Goal: Information Seeking & Learning: Learn about a topic

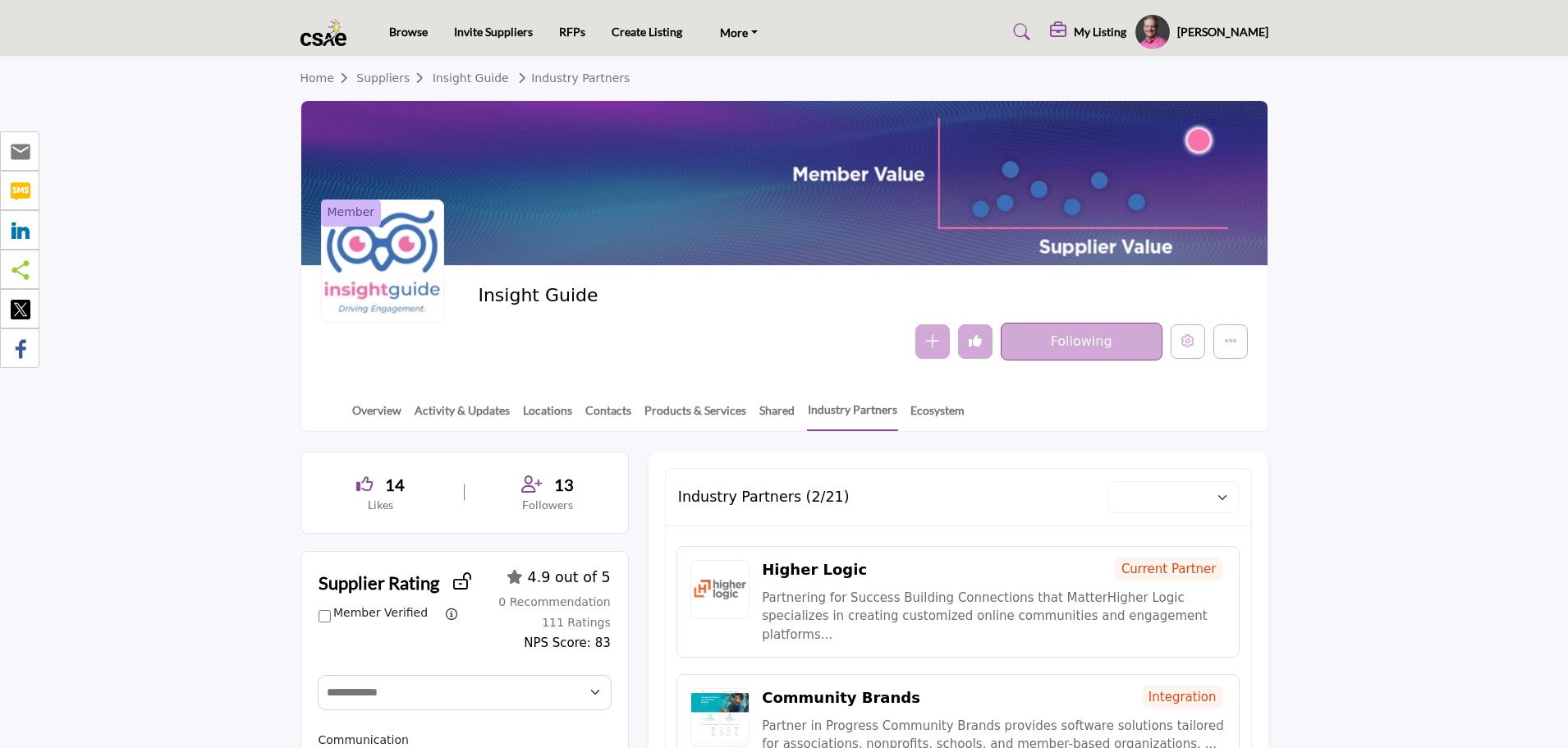
select select "Select Partner"
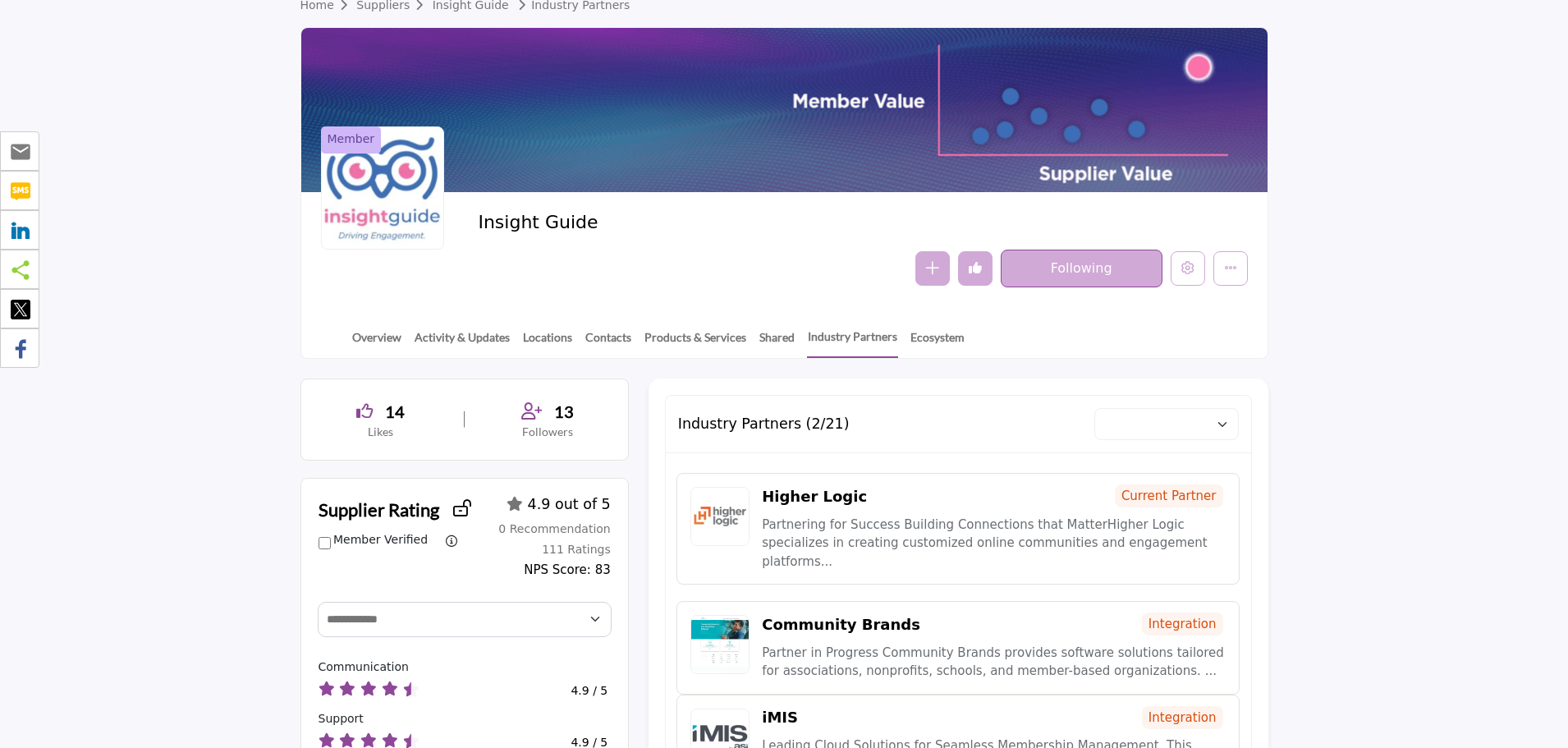
scroll to position [82, 0]
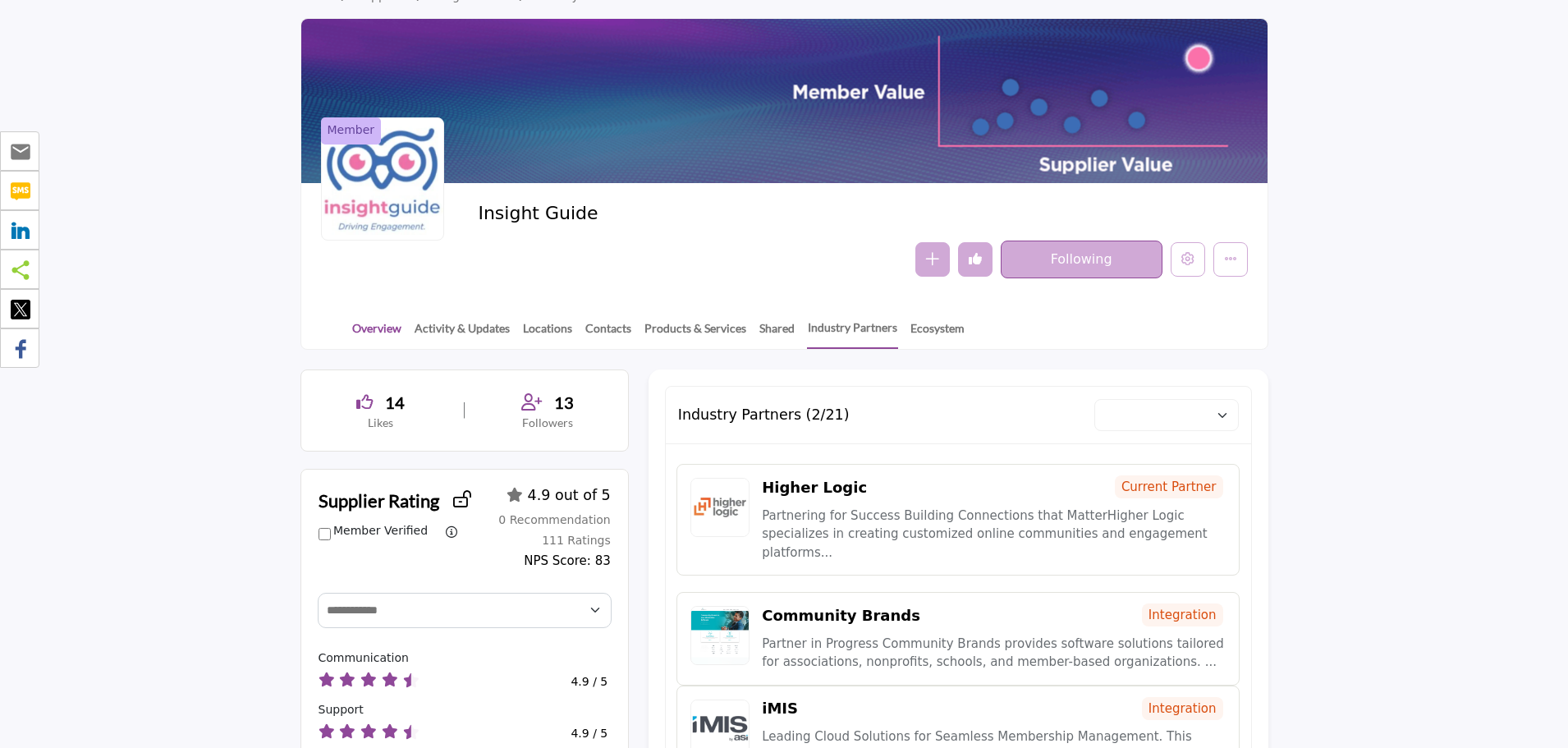
click at [380, 330] on link "Overview" at bounding box center [377, 333] width 51 height 28
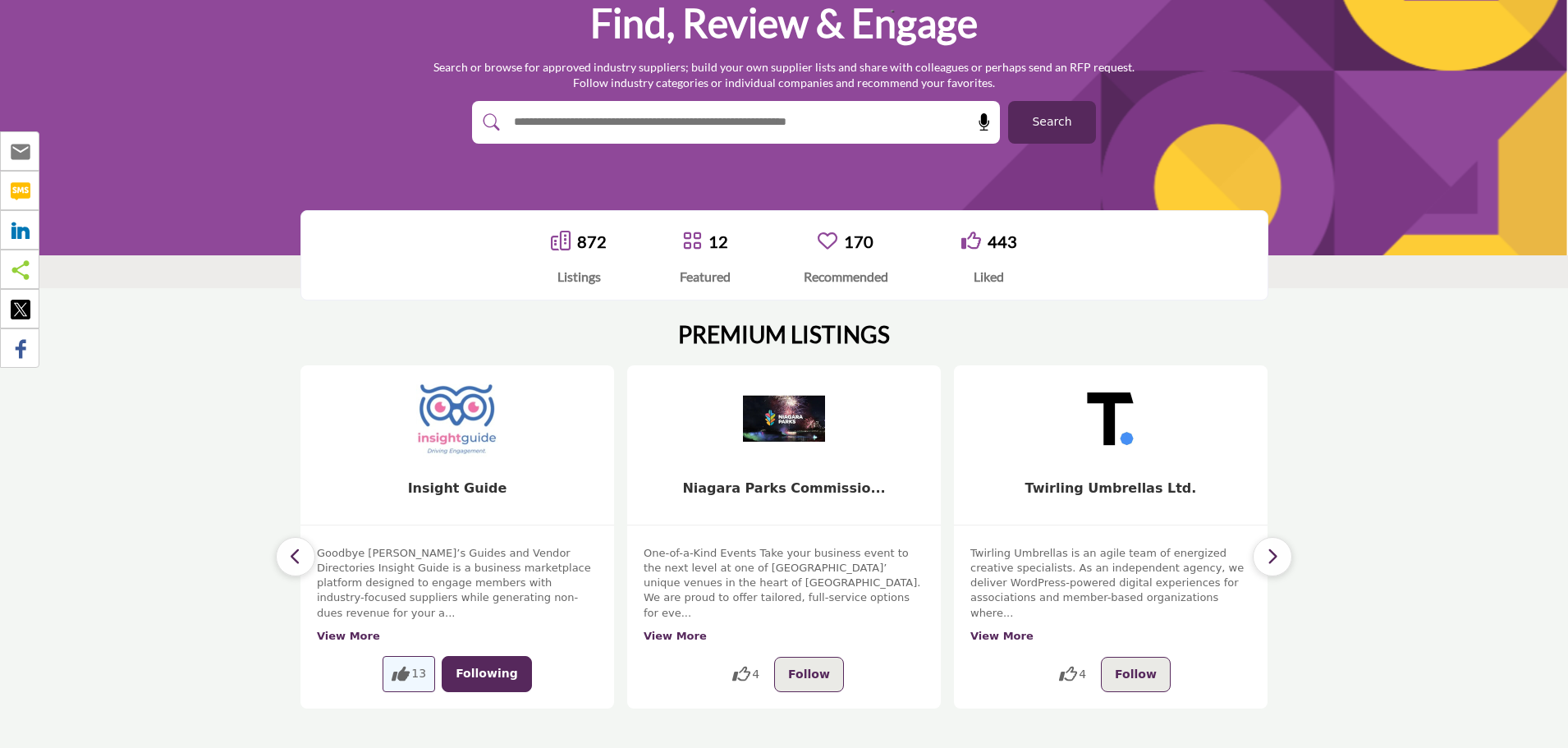
scroll to position [164, 0]
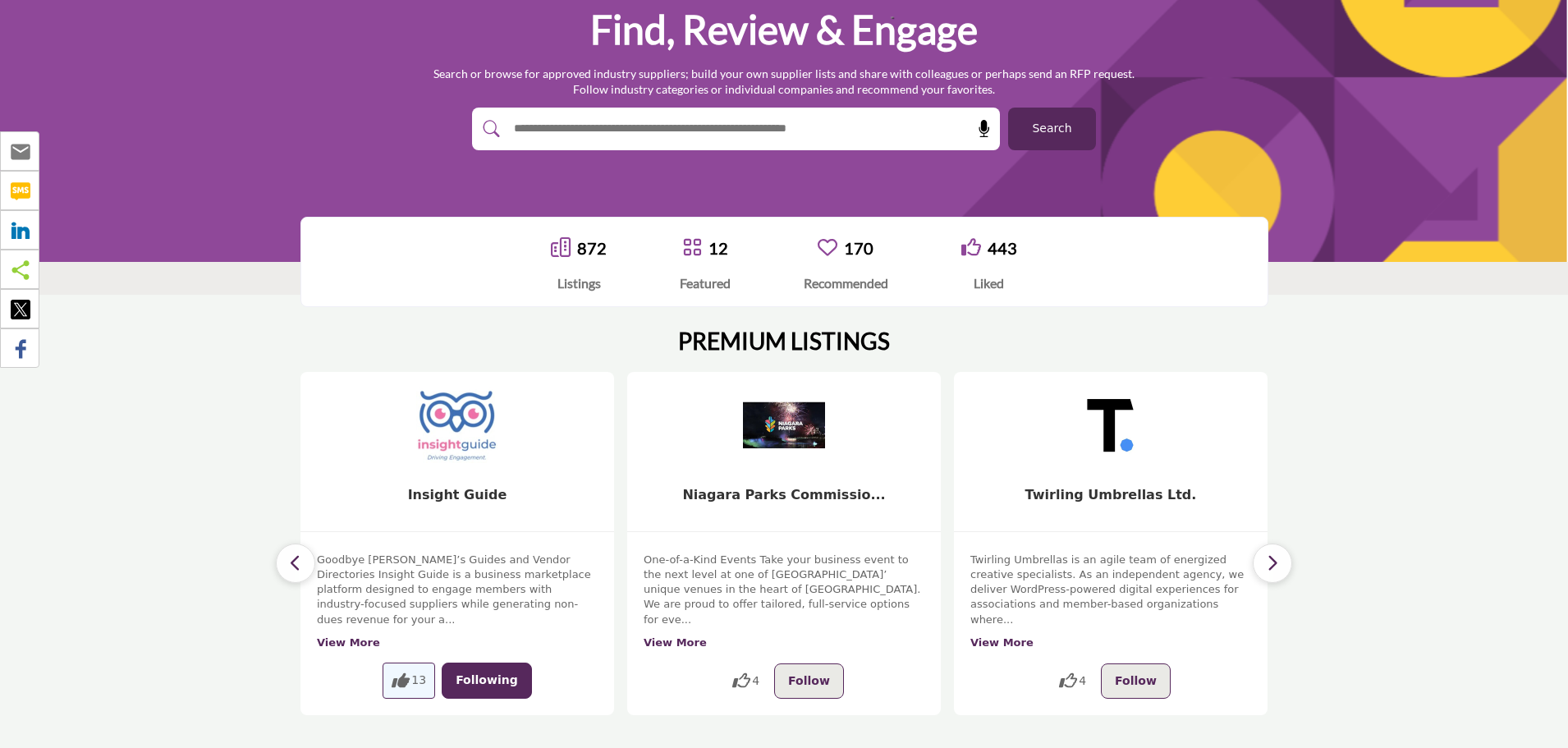
click at [1049, 137] on span "Search" at bounding box center [1052, 128] width 40 height 17
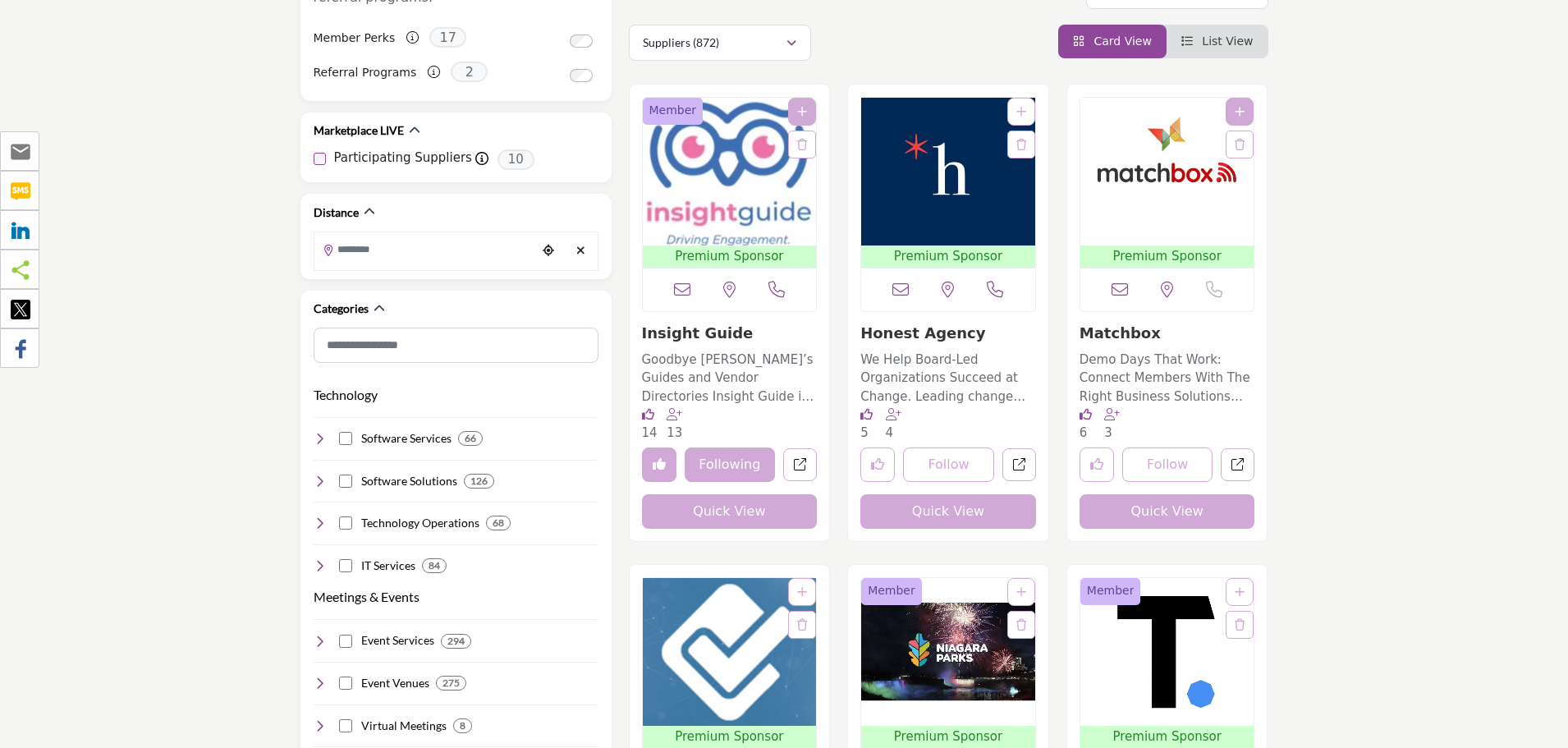
scroll to position [410, 0]
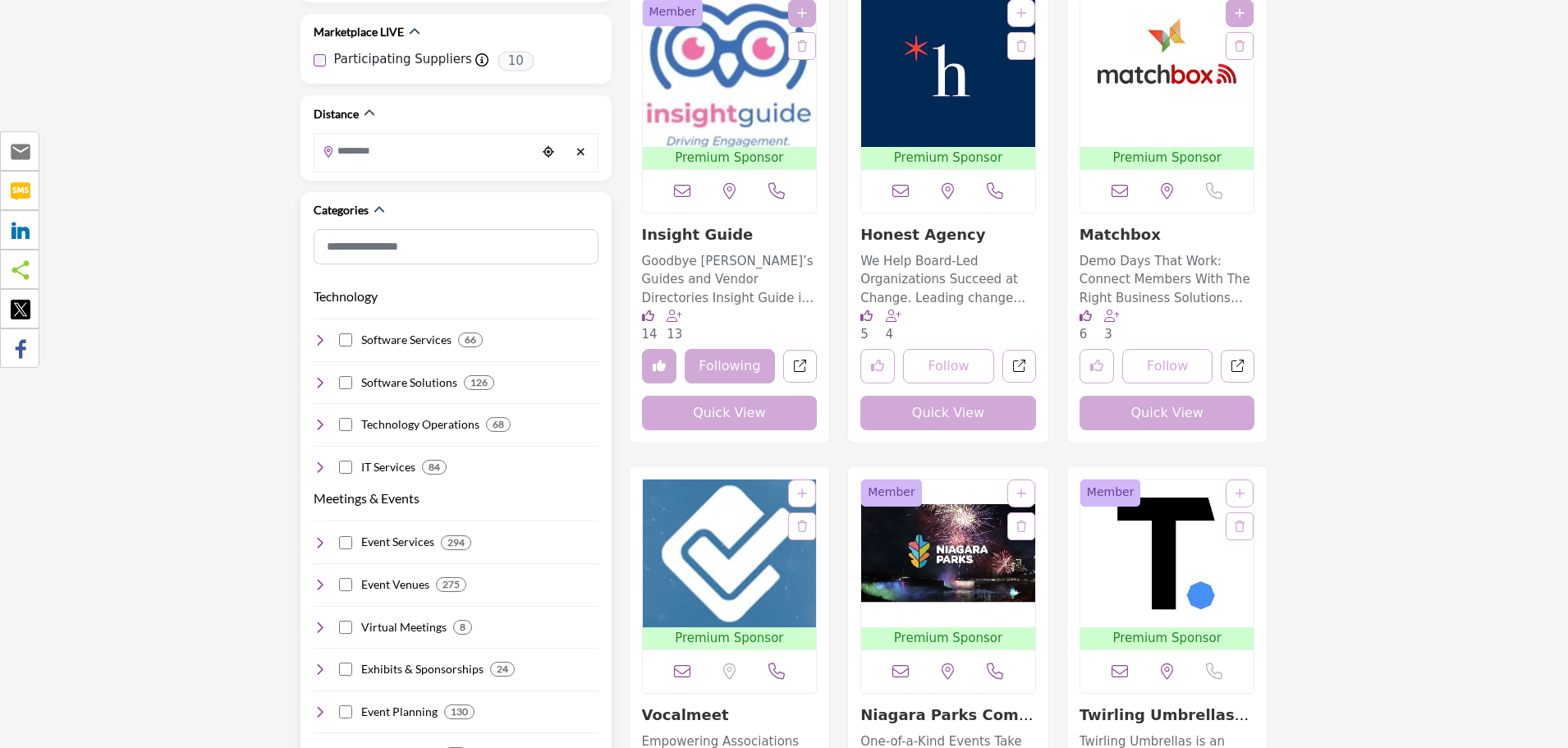
click at [316, 334] on icon at bounding box center [320, 340] width 13 height 13
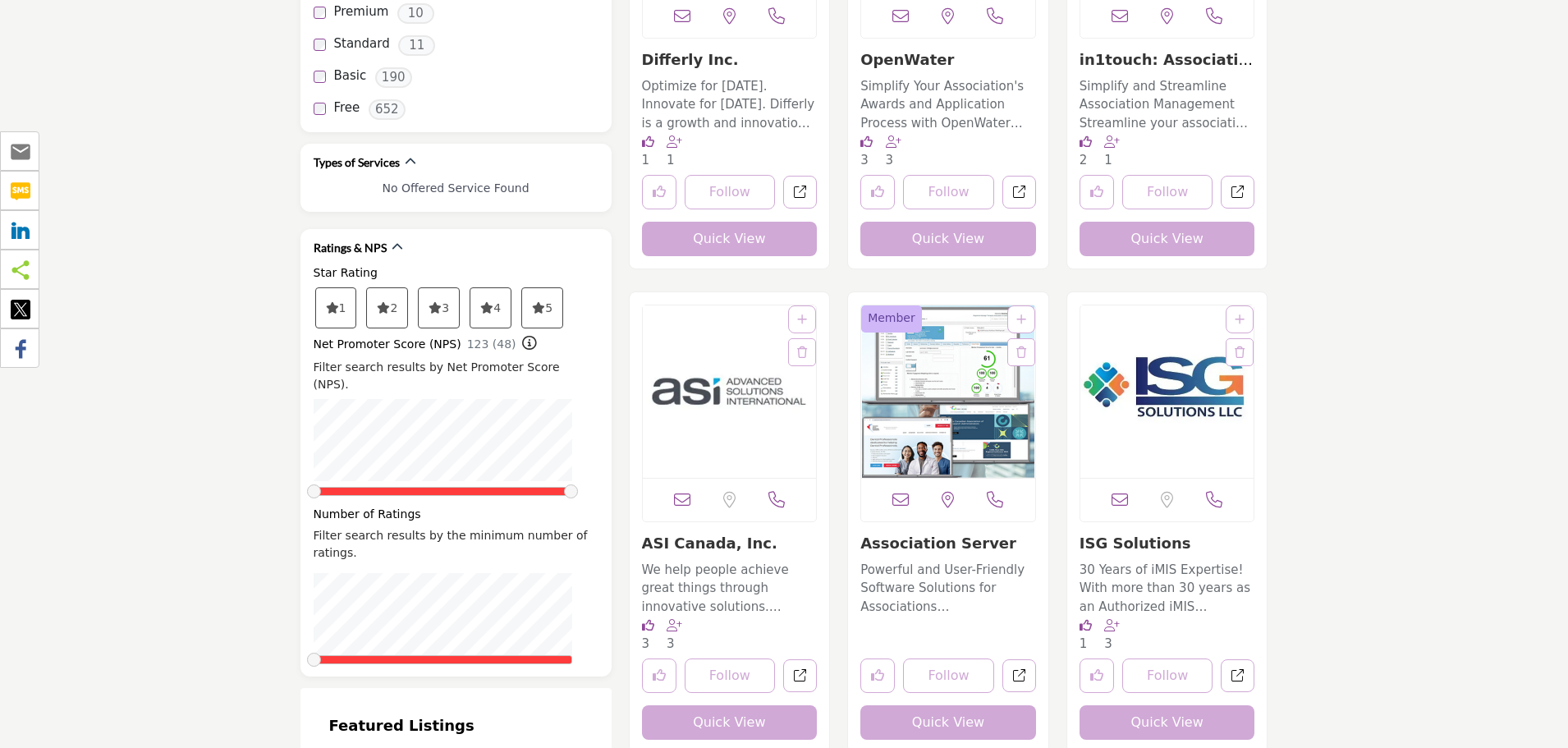
scroll to position [2627, 0]
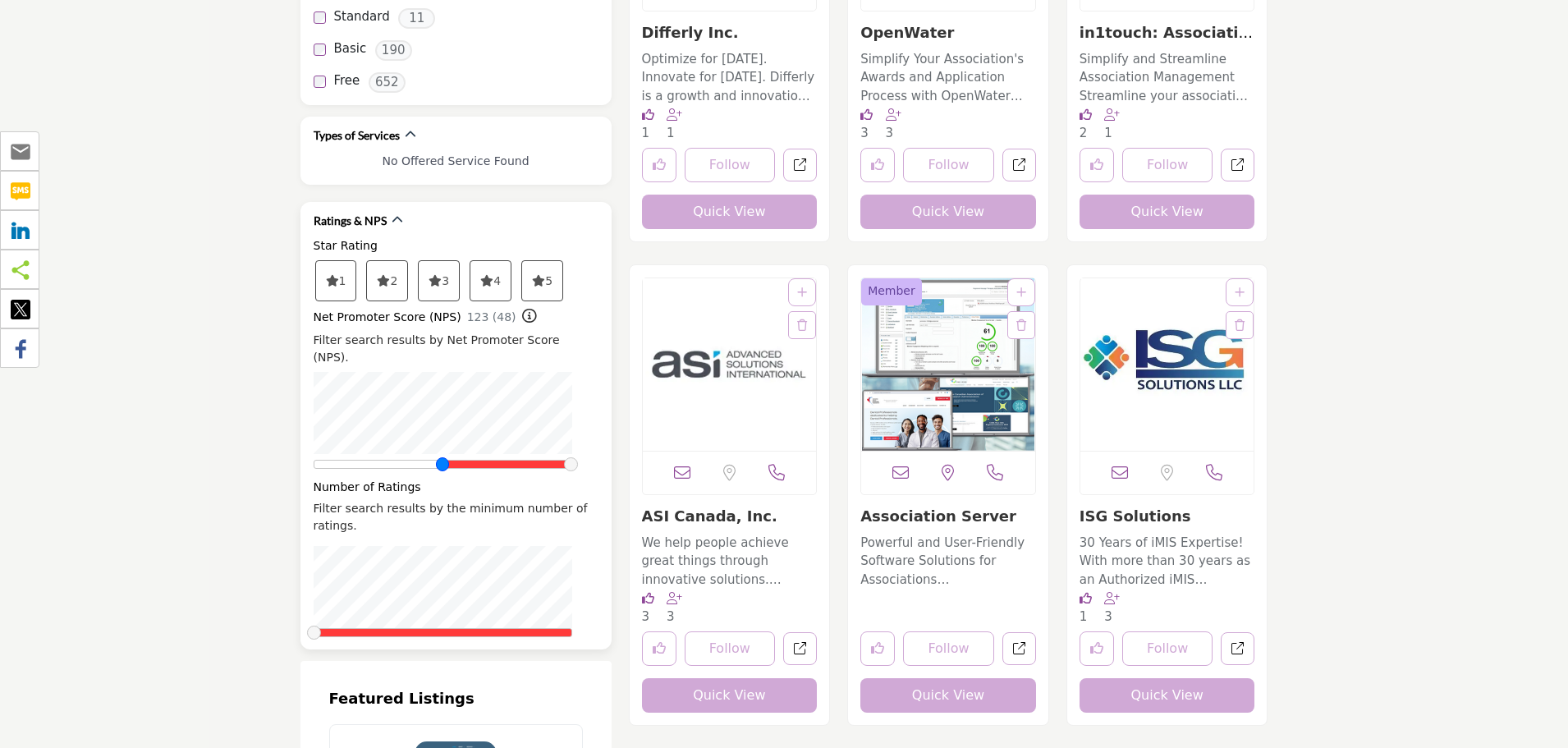
drag, startPoint x: 313, startPoint y: 428, endPoint x: 444, endPoint y: 430, distance: 131.0
click at [444, 457] on span at bounding box center [443, 464] width 14 height 14
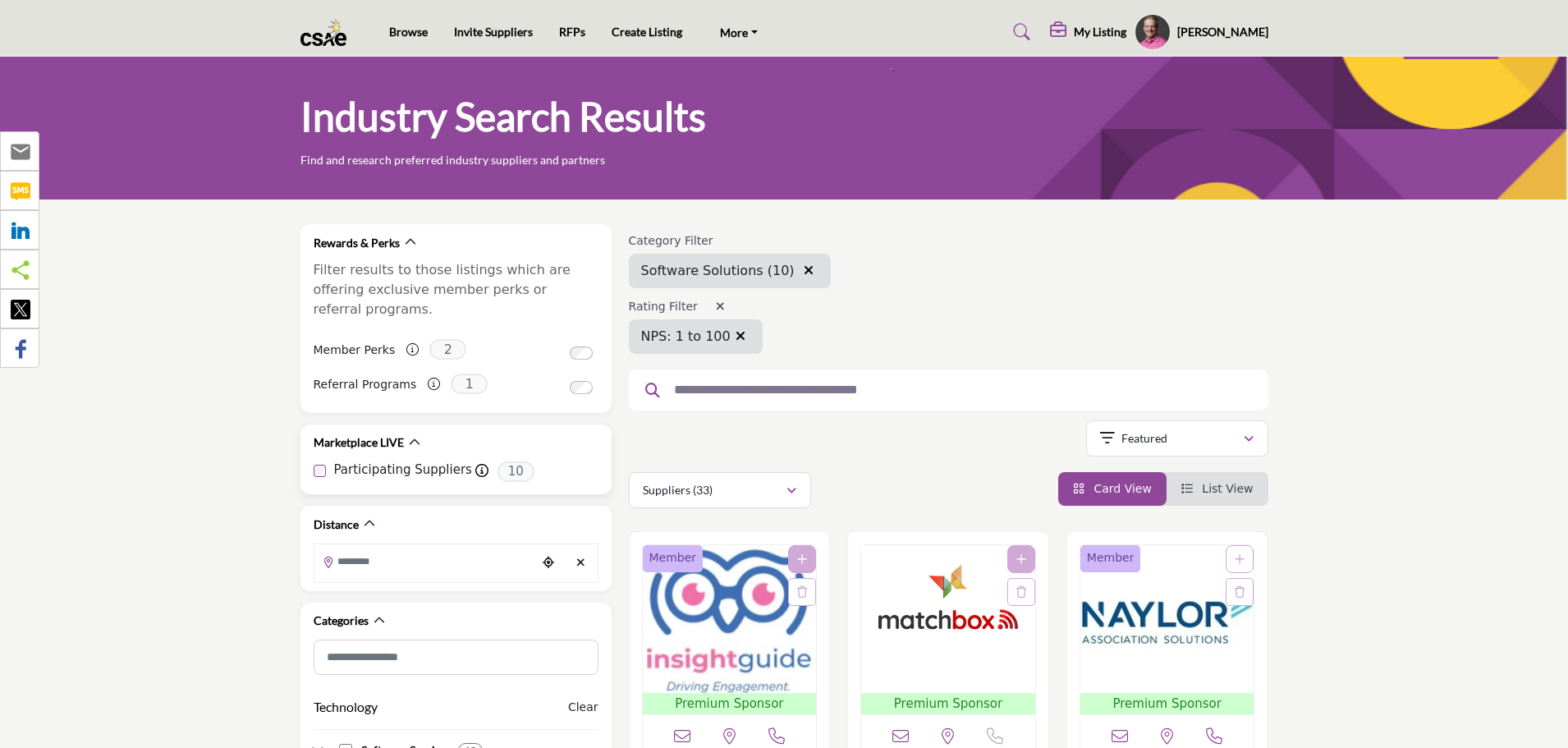
drag, startPoint x: 317, startPoint y: 579, endPoint x: 558, endPoint y: 462, distance: 267.9
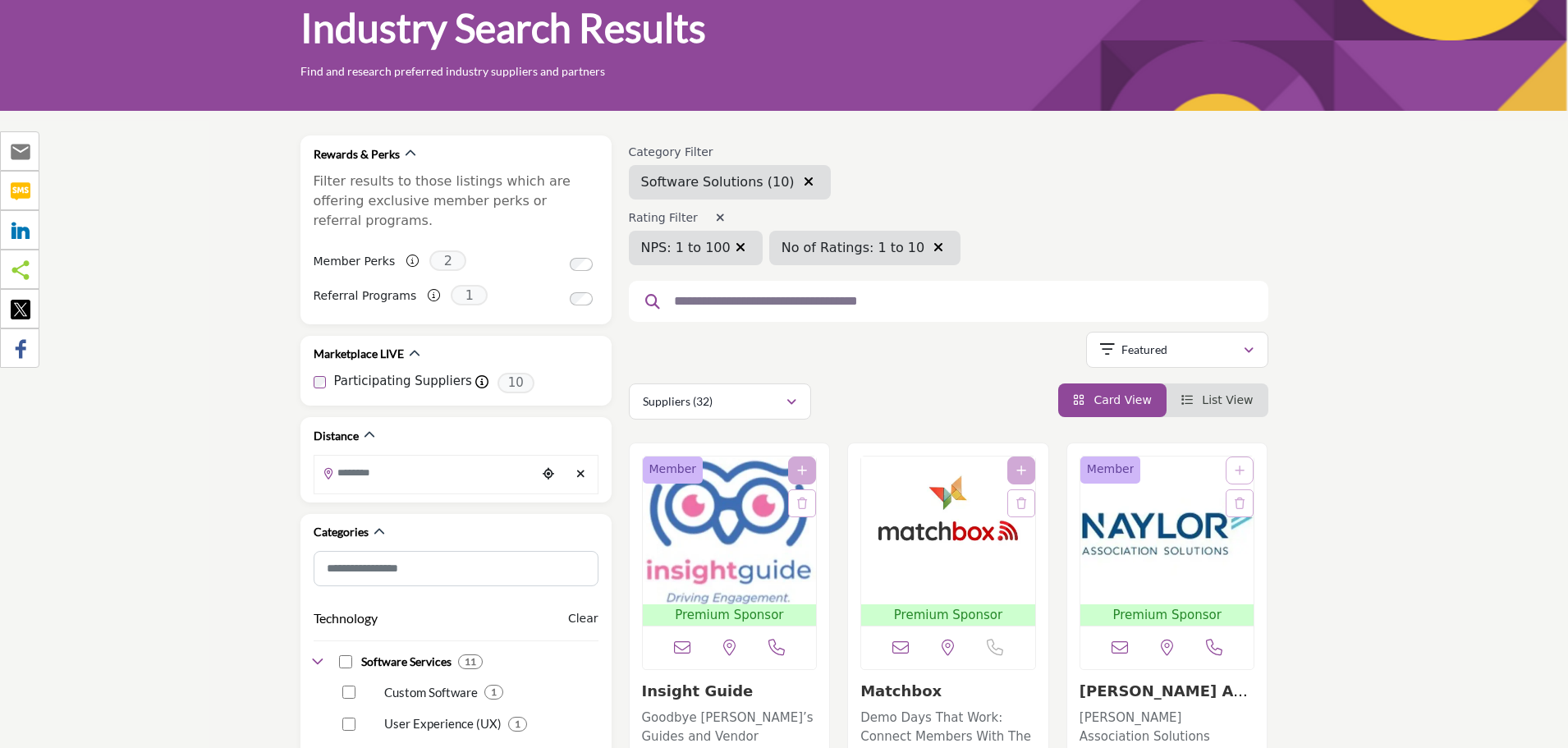
scroll to position [82, 0]
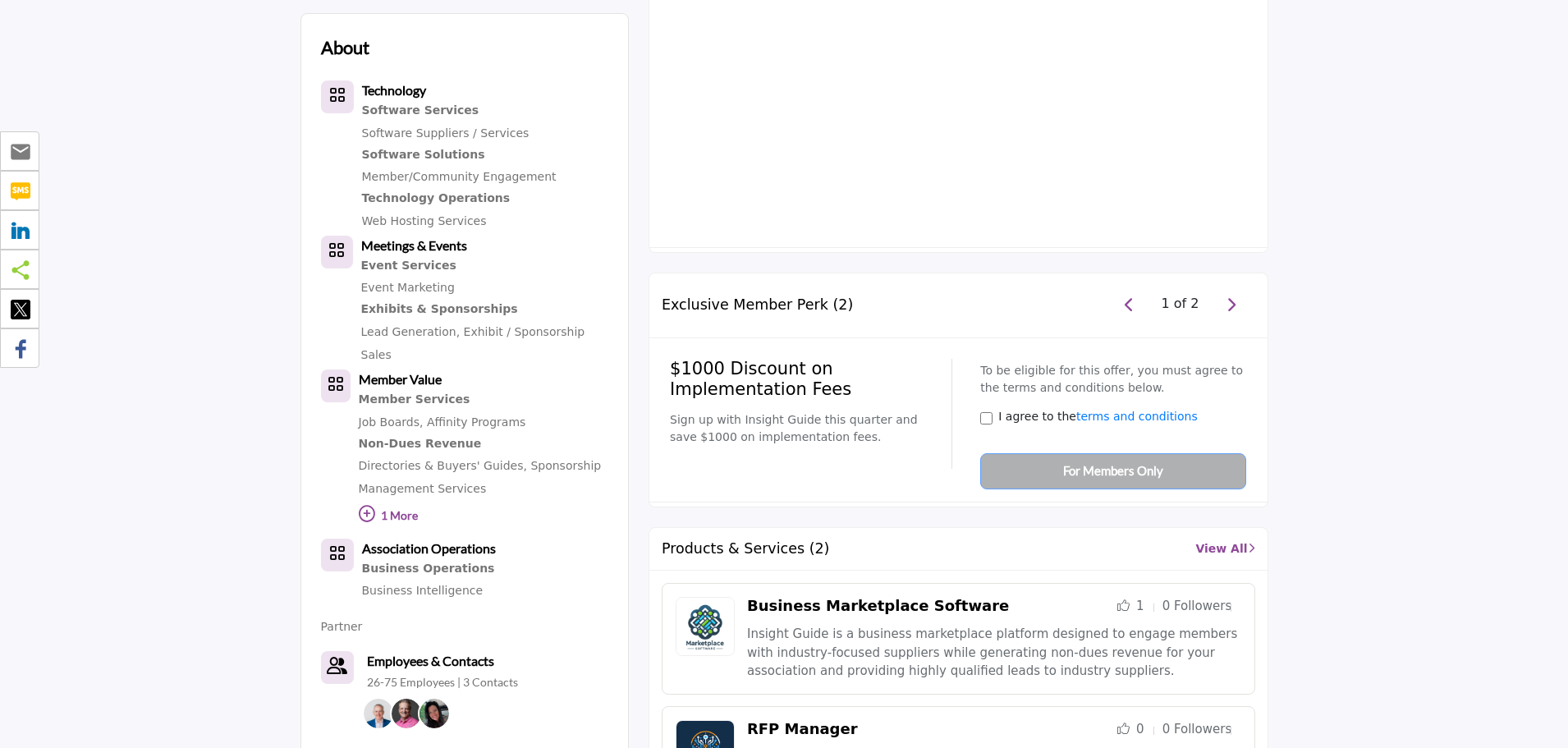
scroll to position [985, 0]
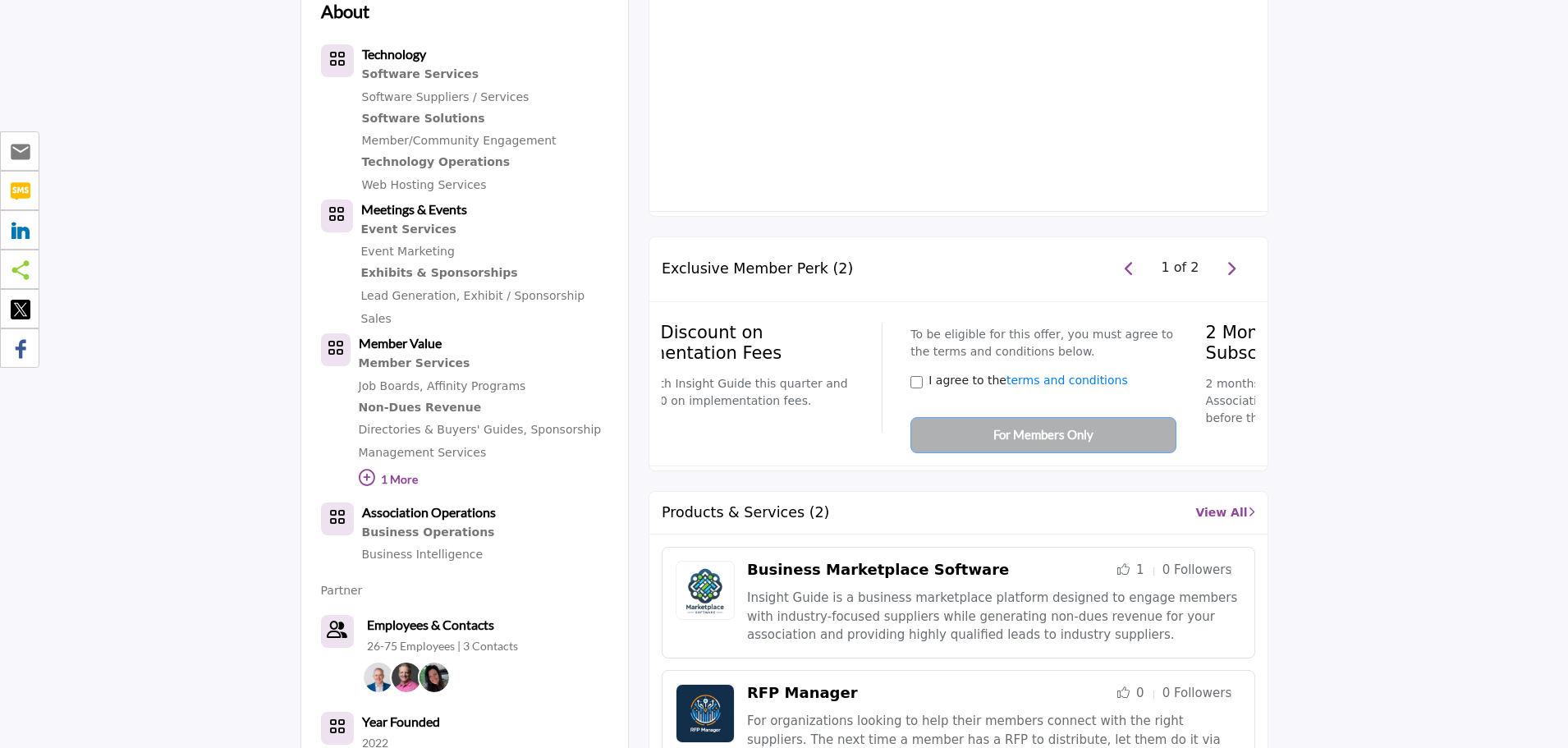
drag, startPoint x: 839, startPoint y: 355, endPoint x: 803, endPoint y: 367, distance: 37.9
click at [801, 365] on div "$1000 Discount on Implementation Fees Sign up with Insight Guide this quarter a…" at bounding box center [741, 377] width 282 height 110
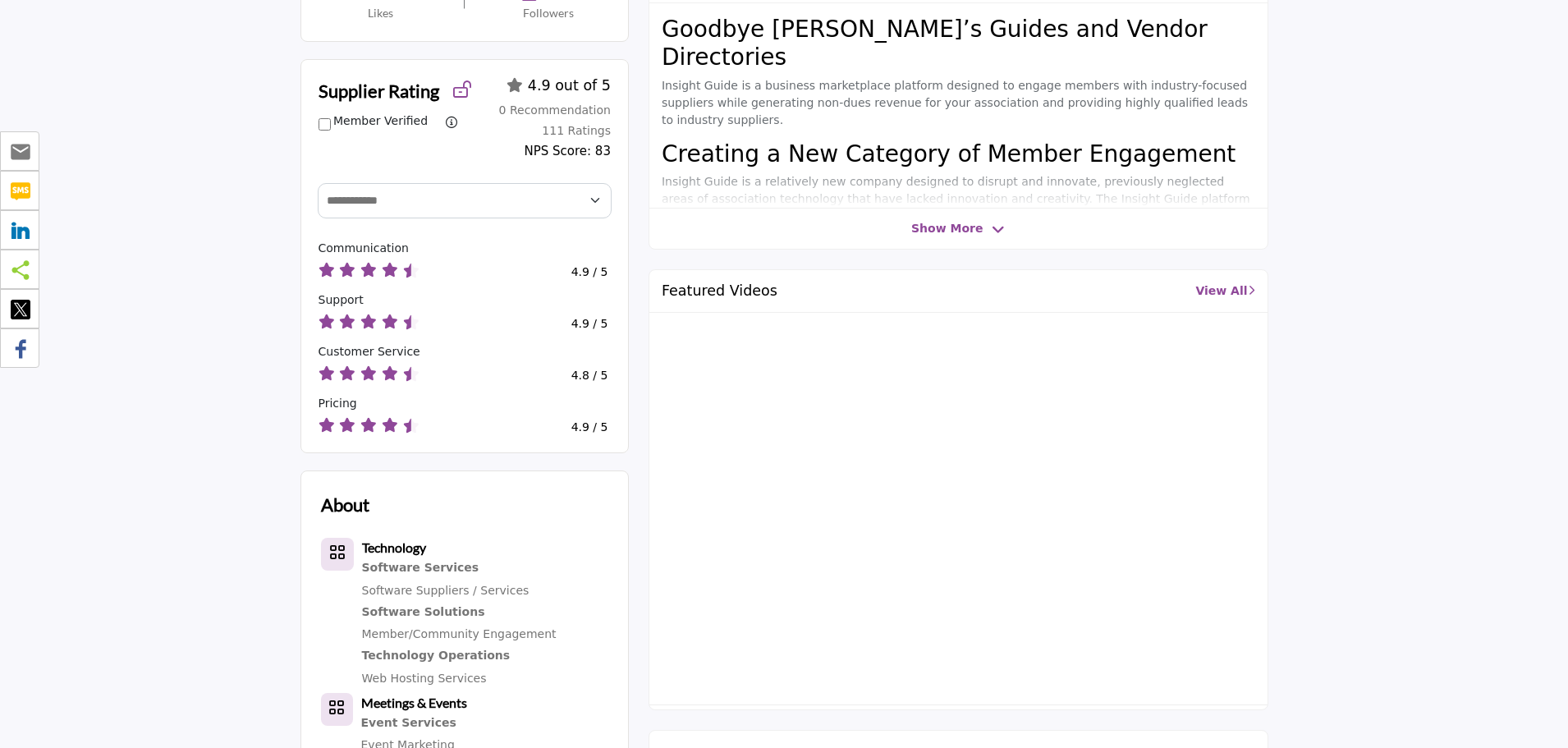
scroll to position [0, 0]
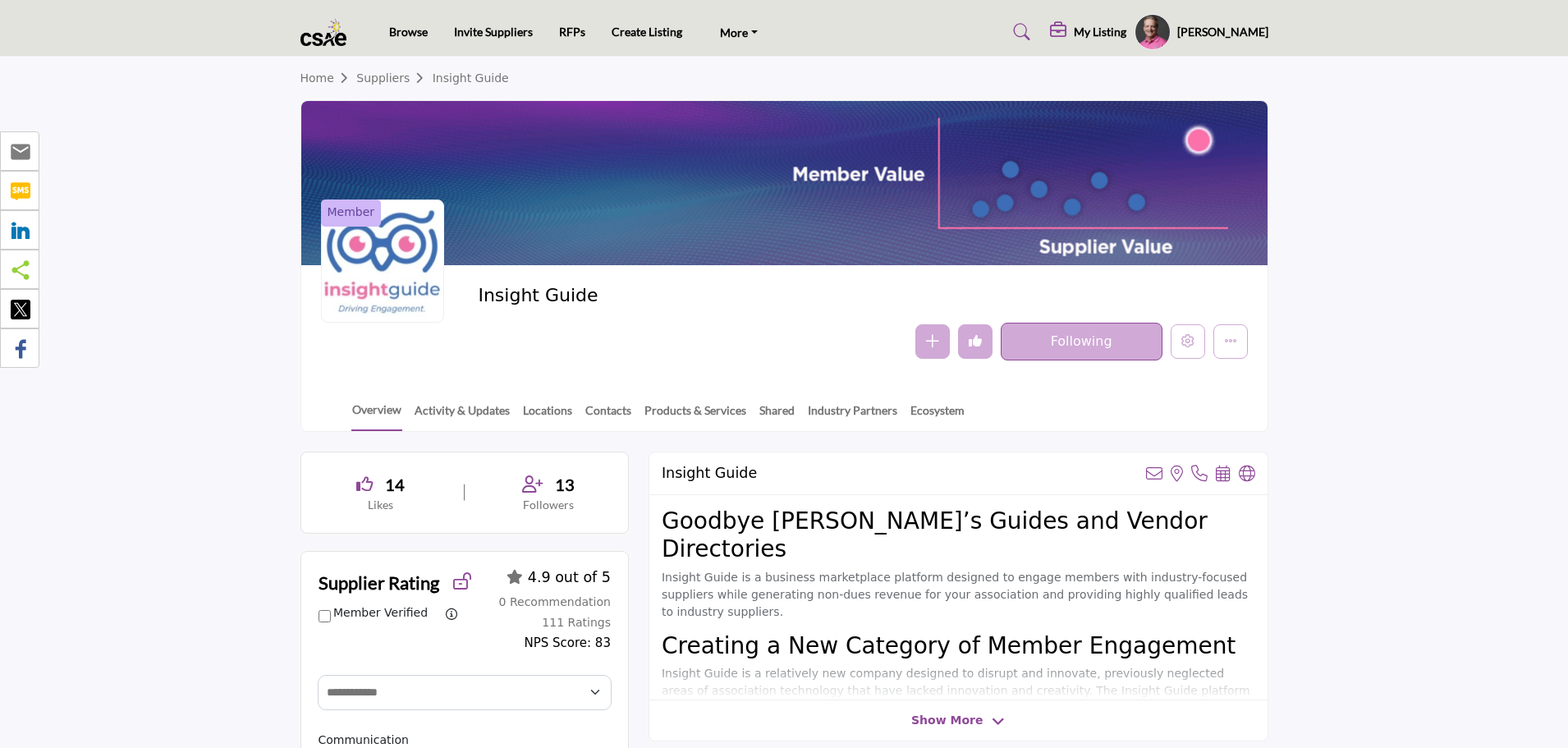
click at [986, 334] on button "Undo like" at bounding box center [975, 341] width 34 height 34
click at [978, 345] on icon "Like" at bounding box center [975, 340] width 13 height 13
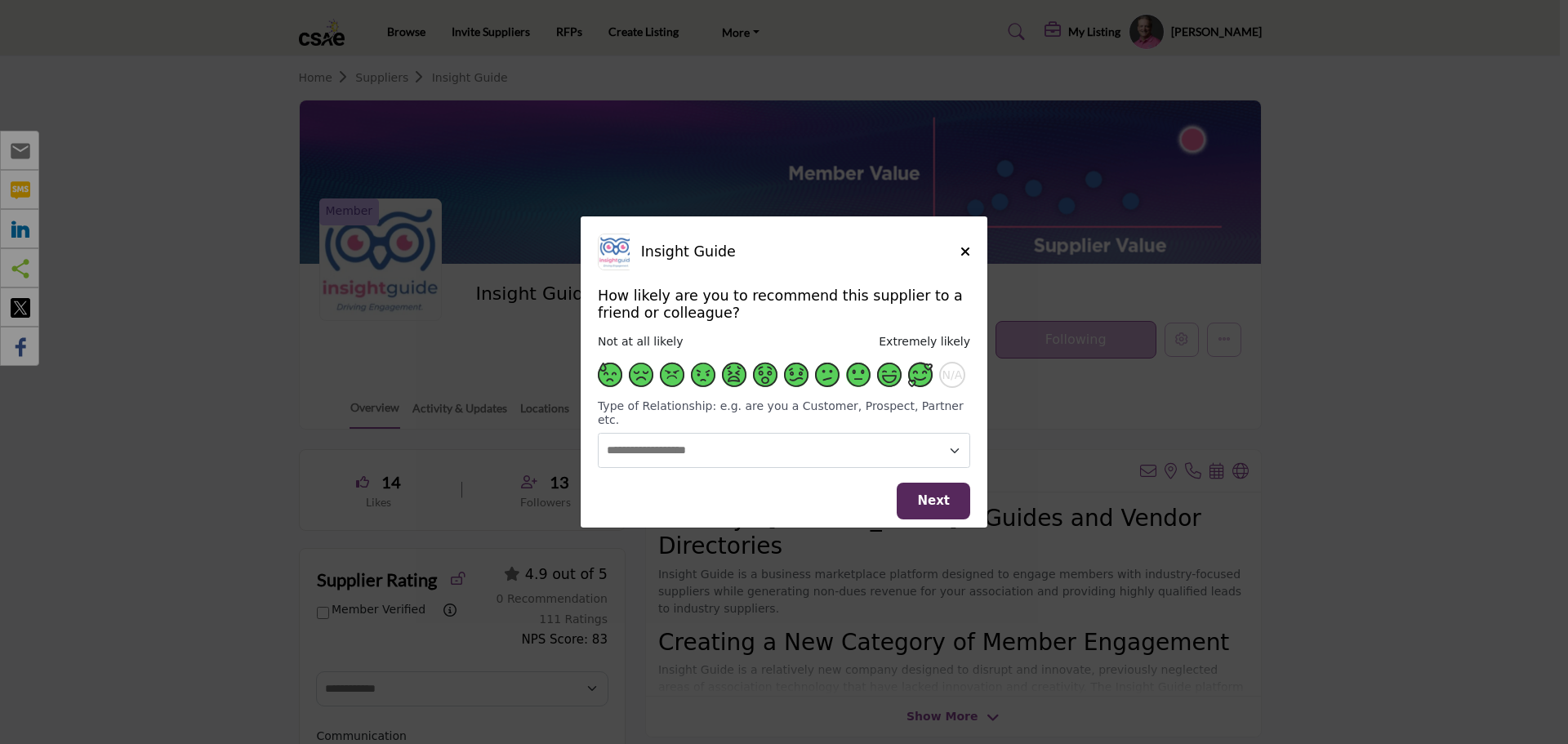
click at [918, 387] on span "Supplier Rating and Recommendation Modal for Insight Guide" at bounding box center [920, 375] width 25 height 25
click at [854, 434] on select "**********" at bounding box center [784, 450] width 372 height 35
select select "**********"
click at [598, 433] on select "**********" at bounding box center [784, 450] width 372 height 35
click at [915, 495] on button "Next" at bounding box center [933, 500] width 74 height 37
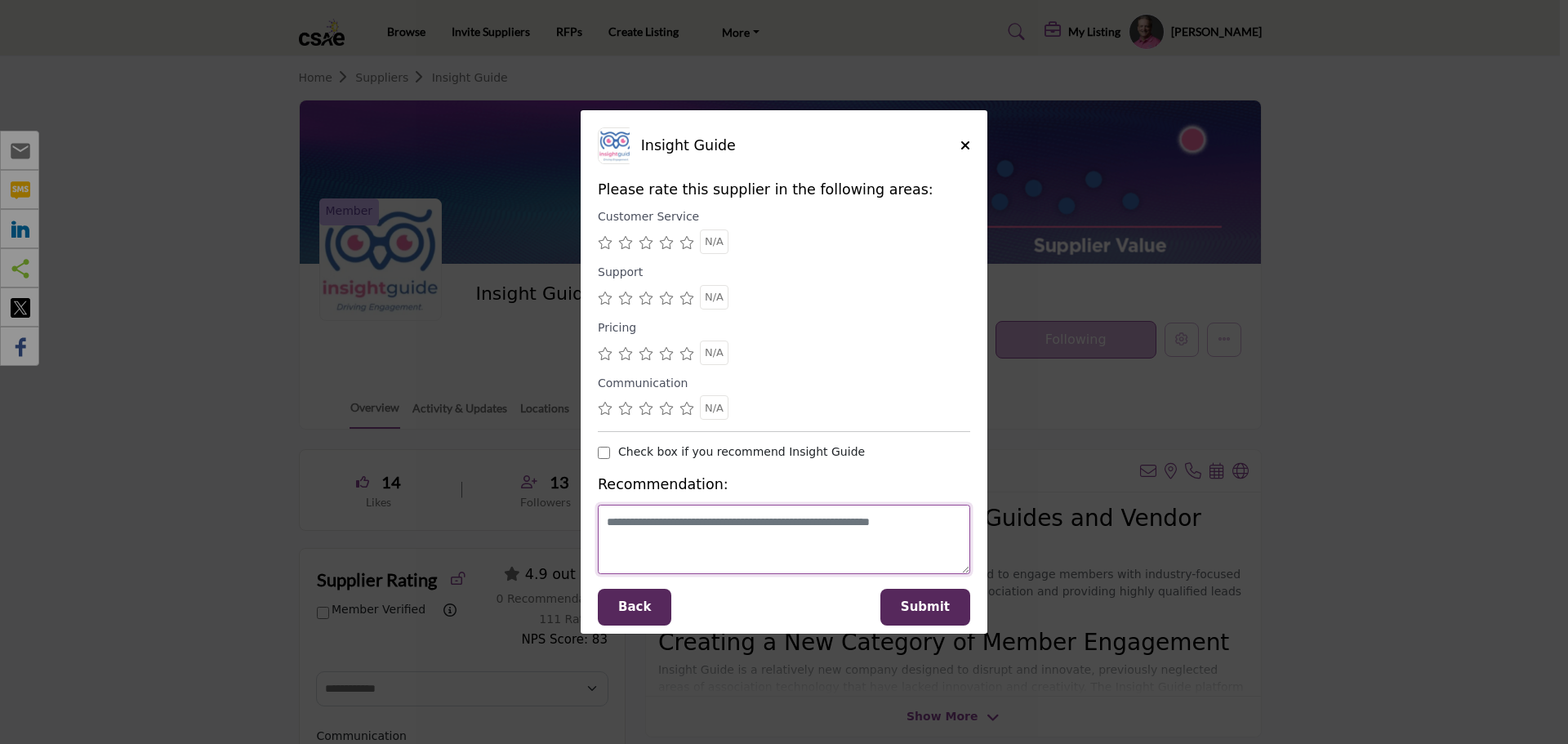
click at [734, 530] on textarea "Supplier Rating and Recommendation Modal for Insight Guide" at bounding box center [784, 539] width 372 height 69
click at [635, 602] on span "Back" at bounding box center [635, 606] width 33 height 15
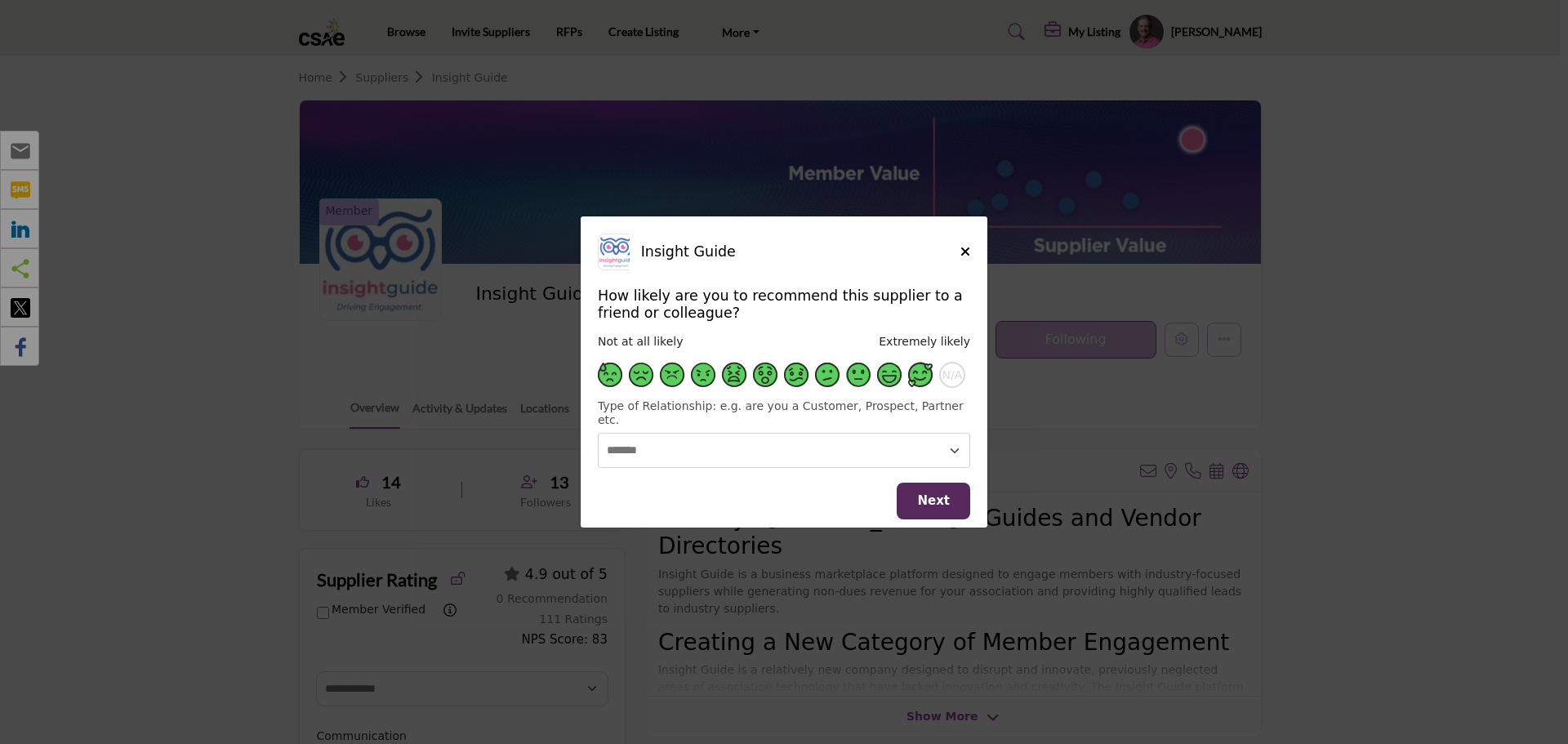
click at [617, 383] on span "Supplier Rating and Recommendation Modal for Insight Guide" at bounding box center [610, 375] width 25 height 25
click at [935, 496] on span "Next" at bounding box center [933, 500] width 33 height 15
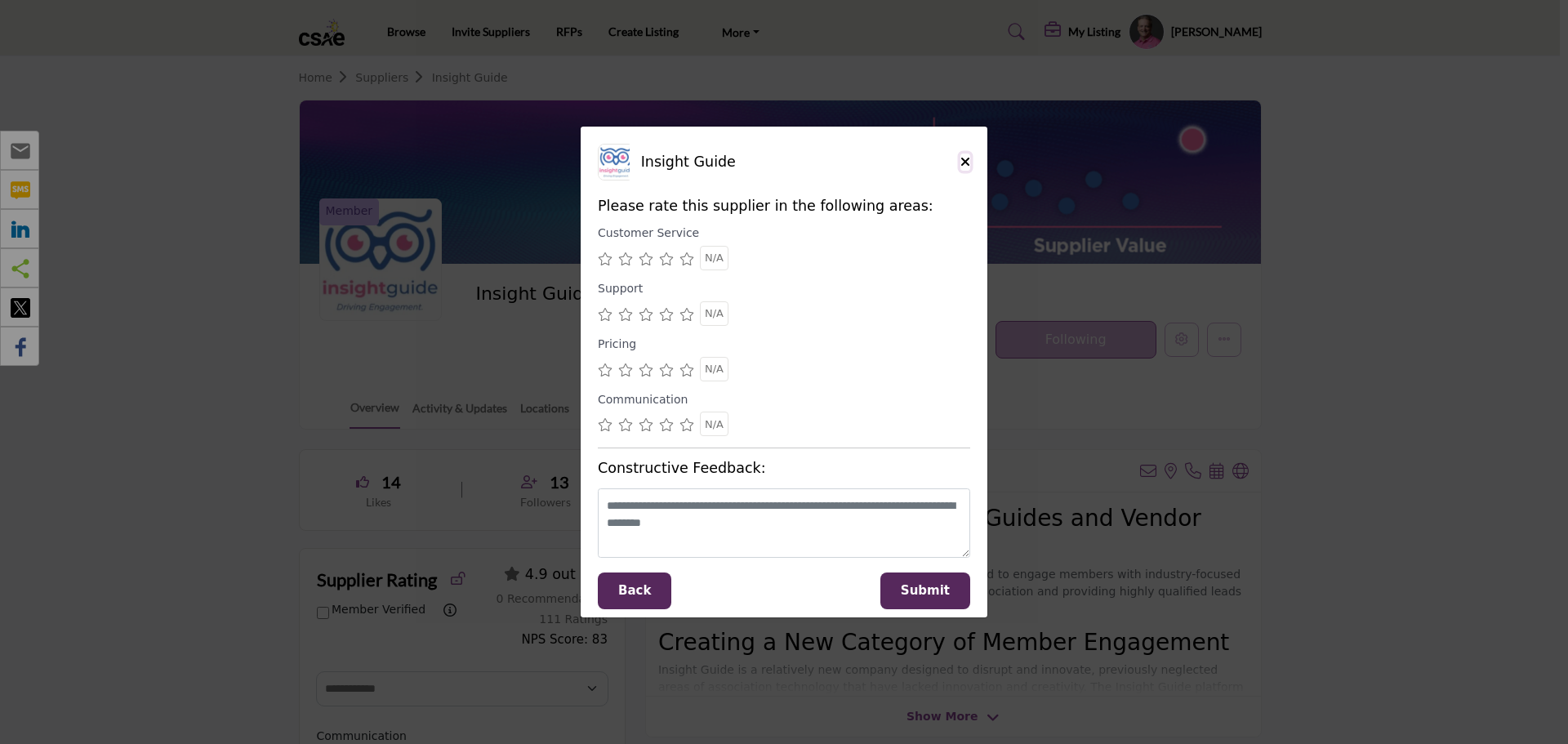
click at [963, 168] on icon "Close" at bounding box center [965, 161] width 9 height 13
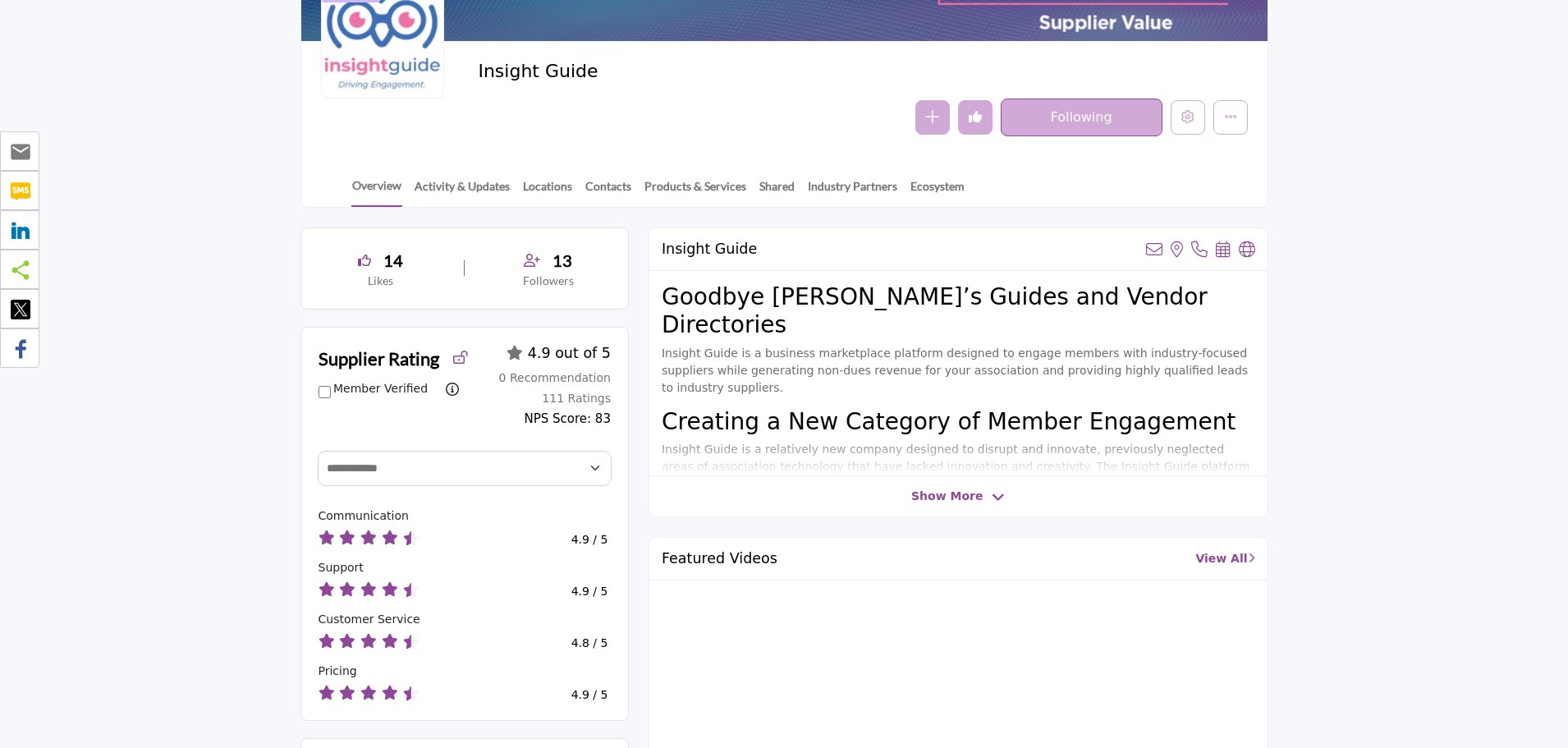
scroll to position [246, 0]
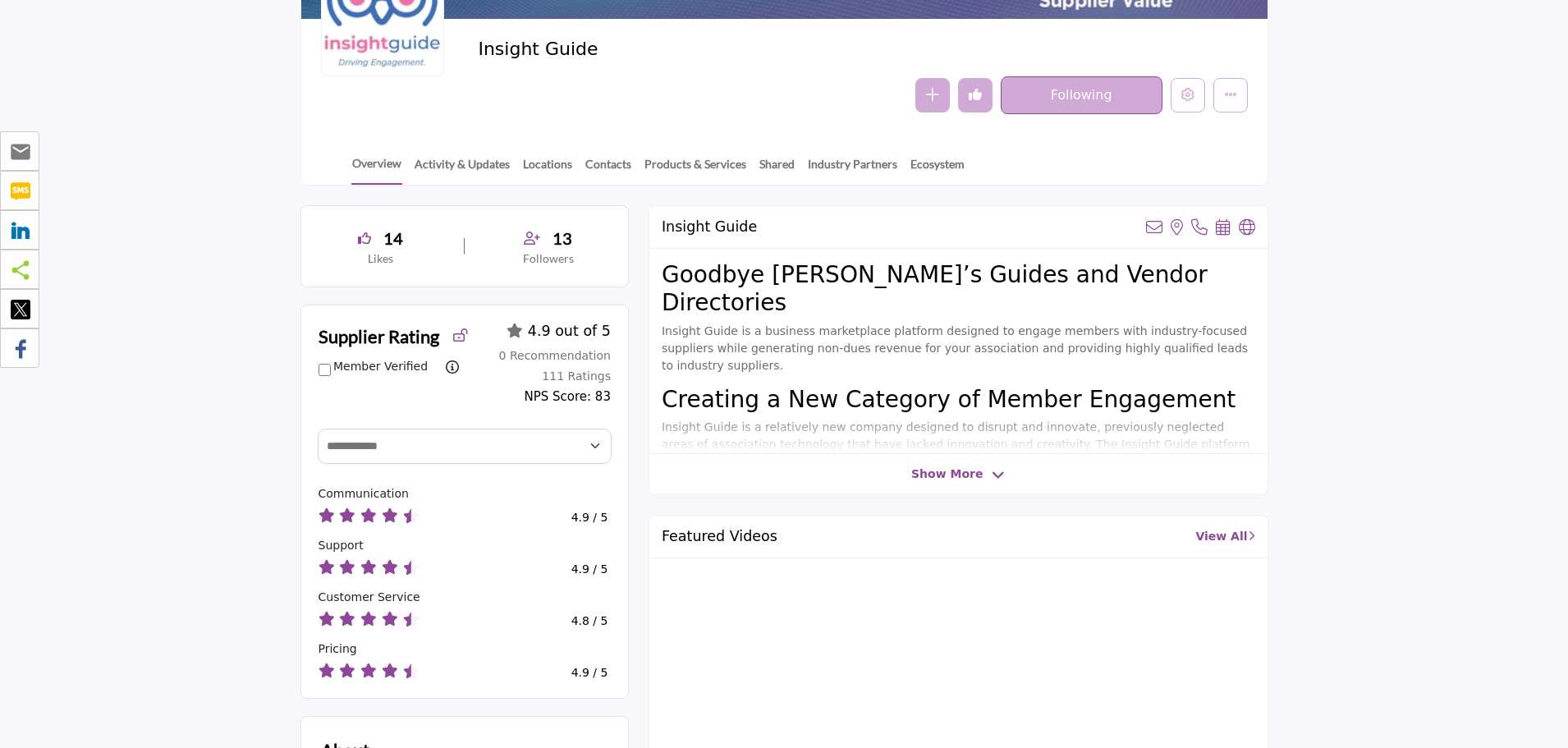
click at [932, 476] on span "Show More" at bounding box center [947, 474] width 71 height 17
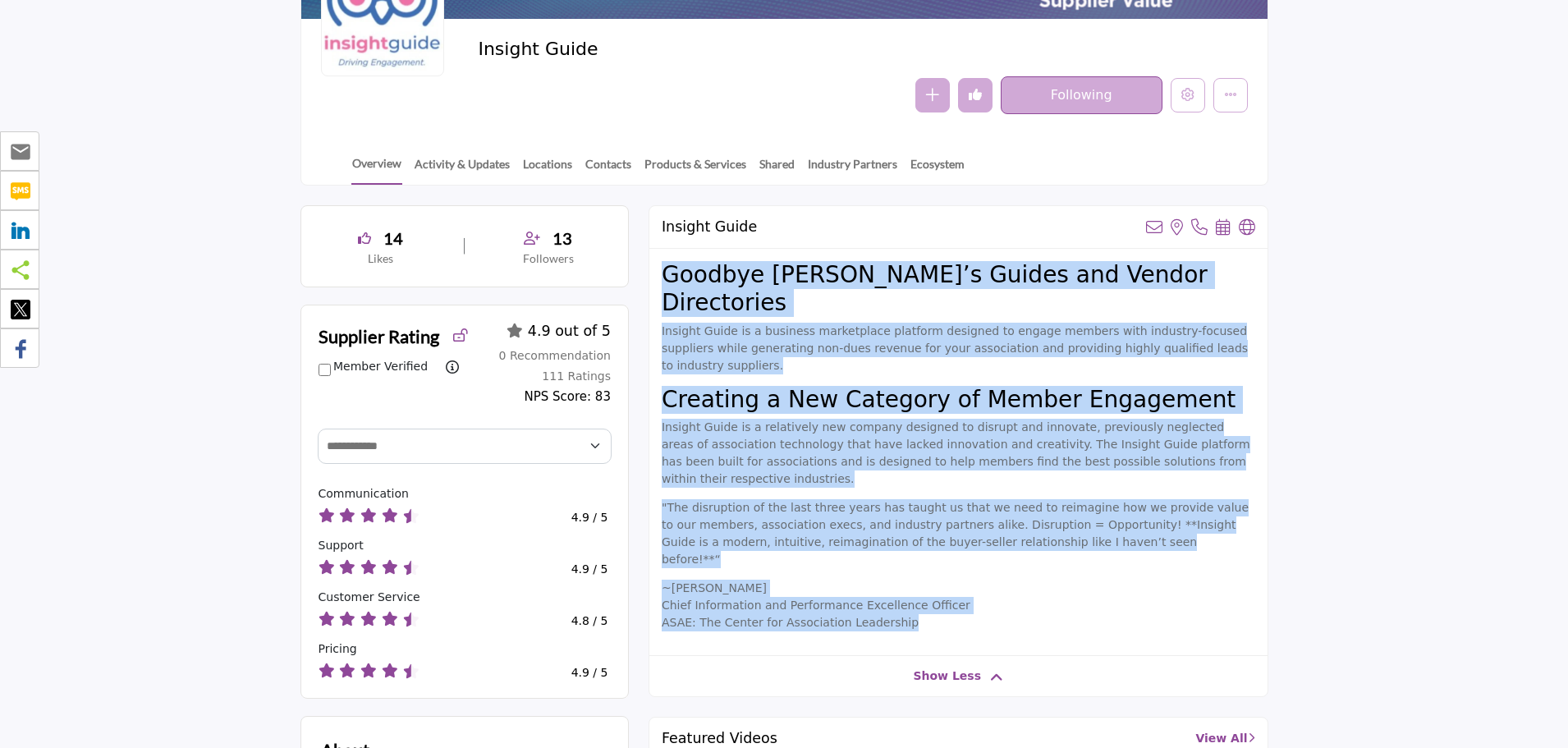
drag, startPoint x: 666, startPoint y: 275, endPoint x: 983, endPoint y: 548, distance: 418.4
click at [983, 548] on div "Goodbye Buyer’s Guides and Vendor Directories Insight Guide is a business marke…" at bounding box center [958, 451] width 618 height 407
click at [881, 419] on p "Insight Guide is a relatively new company designed to disrupt and innovate, pre…" at bounding box center [958, 453] width 593 height 69
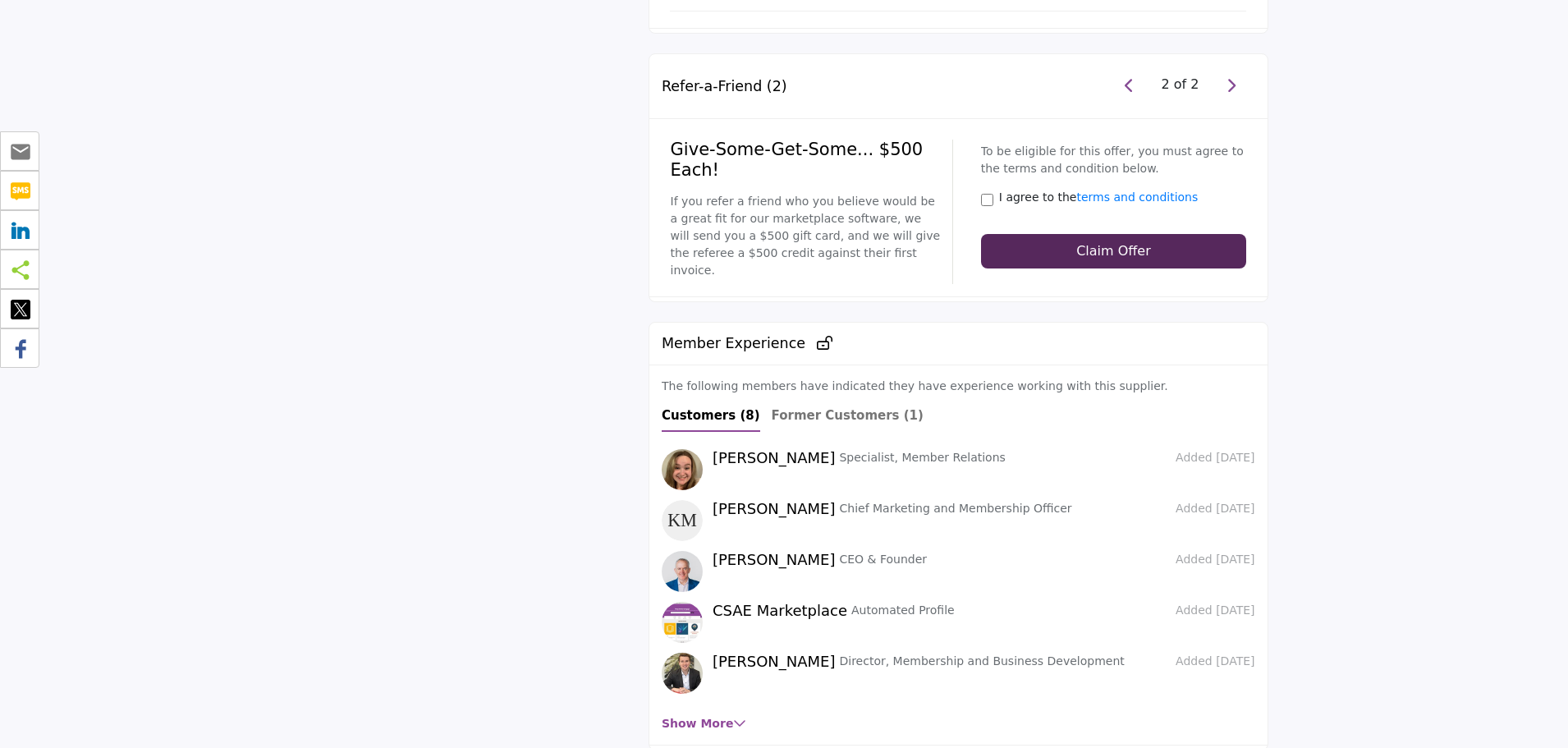
scroll to position [3858, 0]
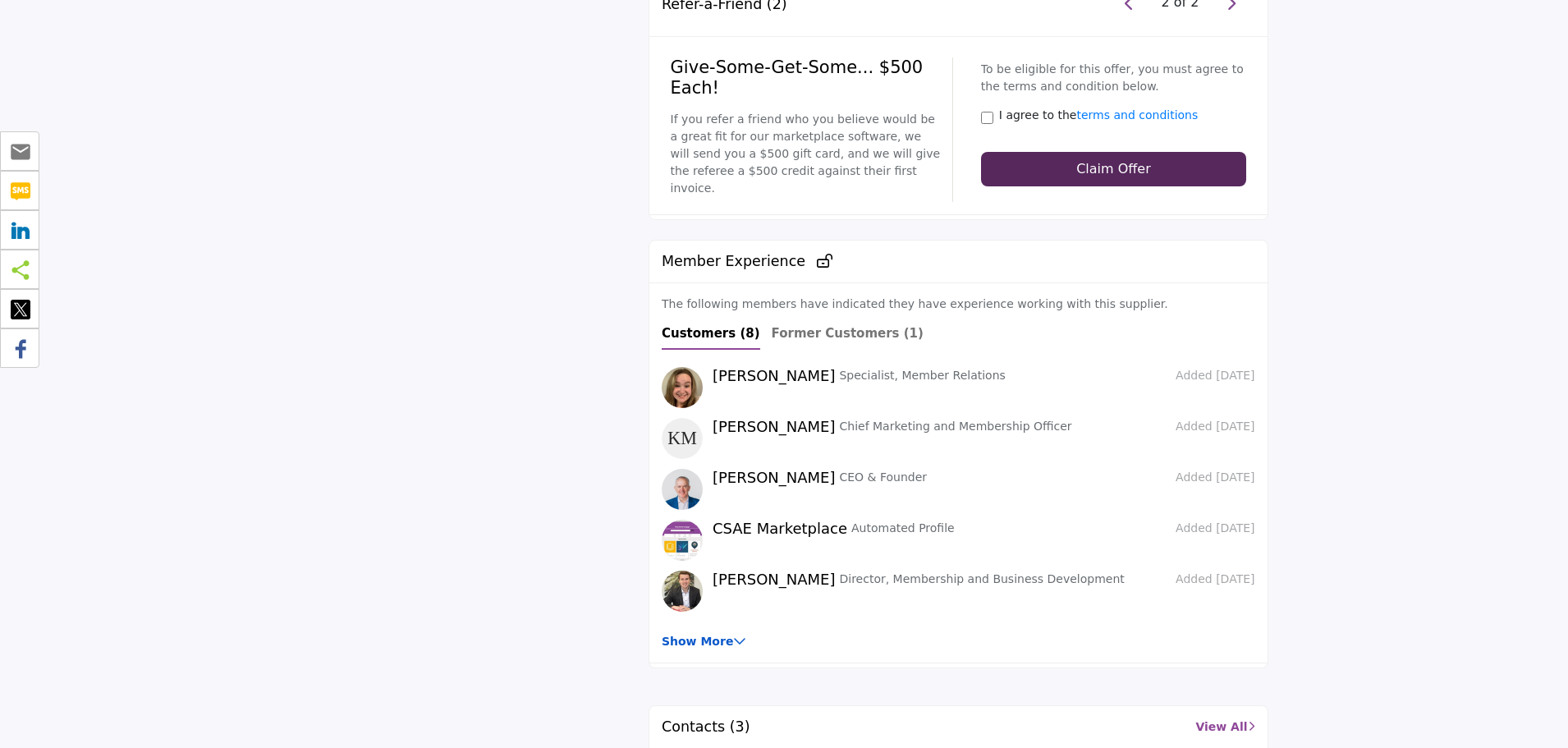
click at [696, 635] on link "Show More" at bounding box center [704, 641] width 84 height 13
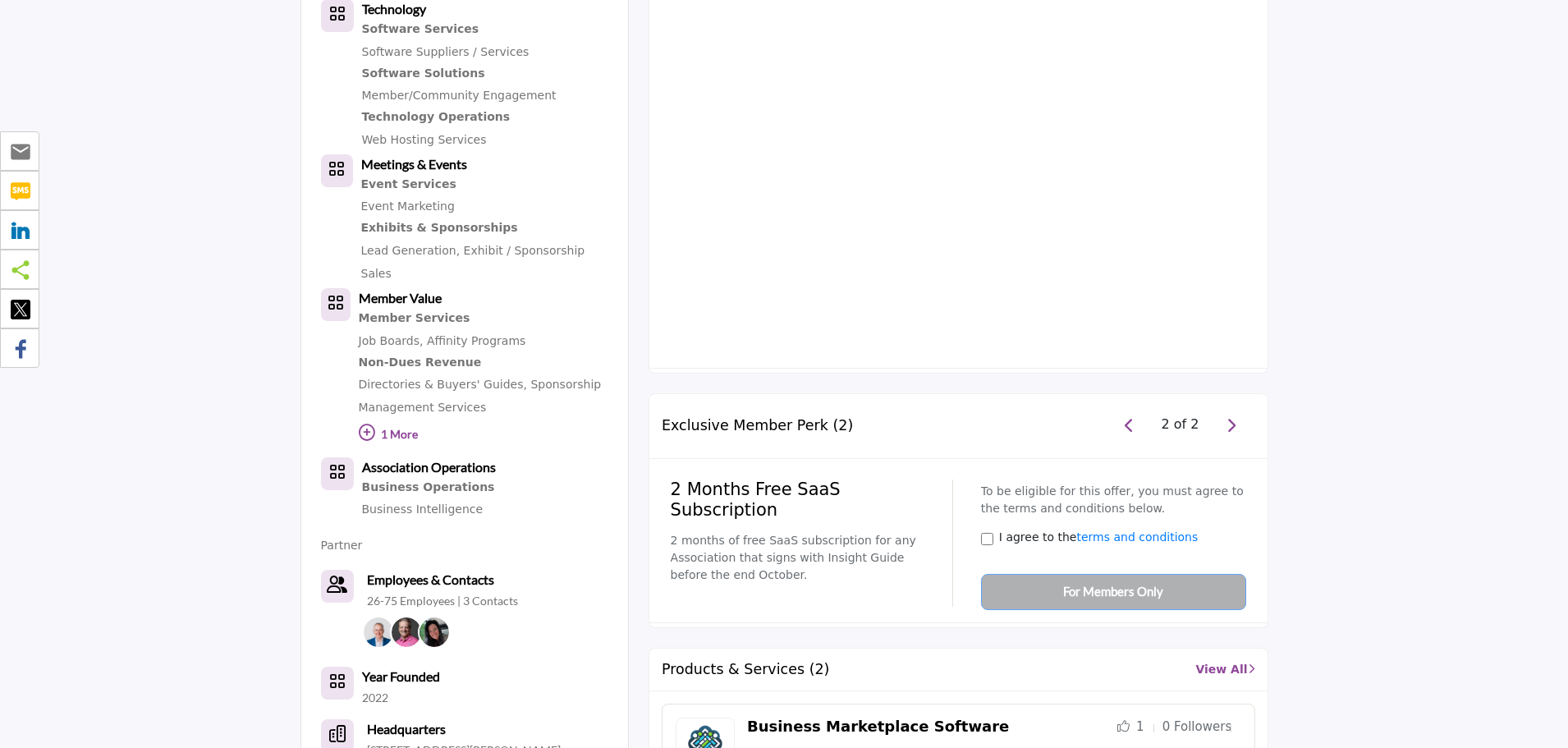
scroll to position [1067, 0]
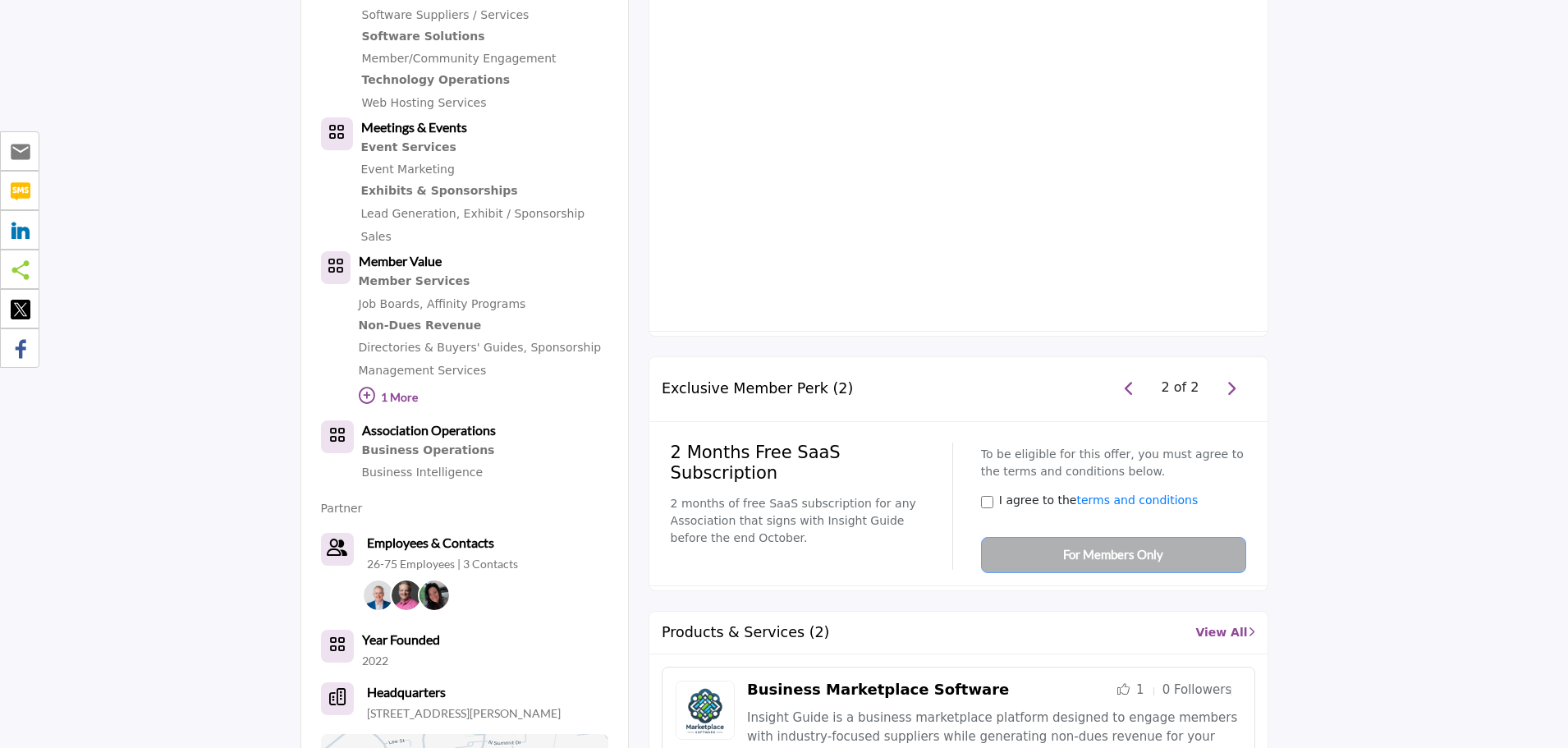
click at [827, 680] on link "Business Marketplace Software" at bounding box center [878, 689] width 262 height 17
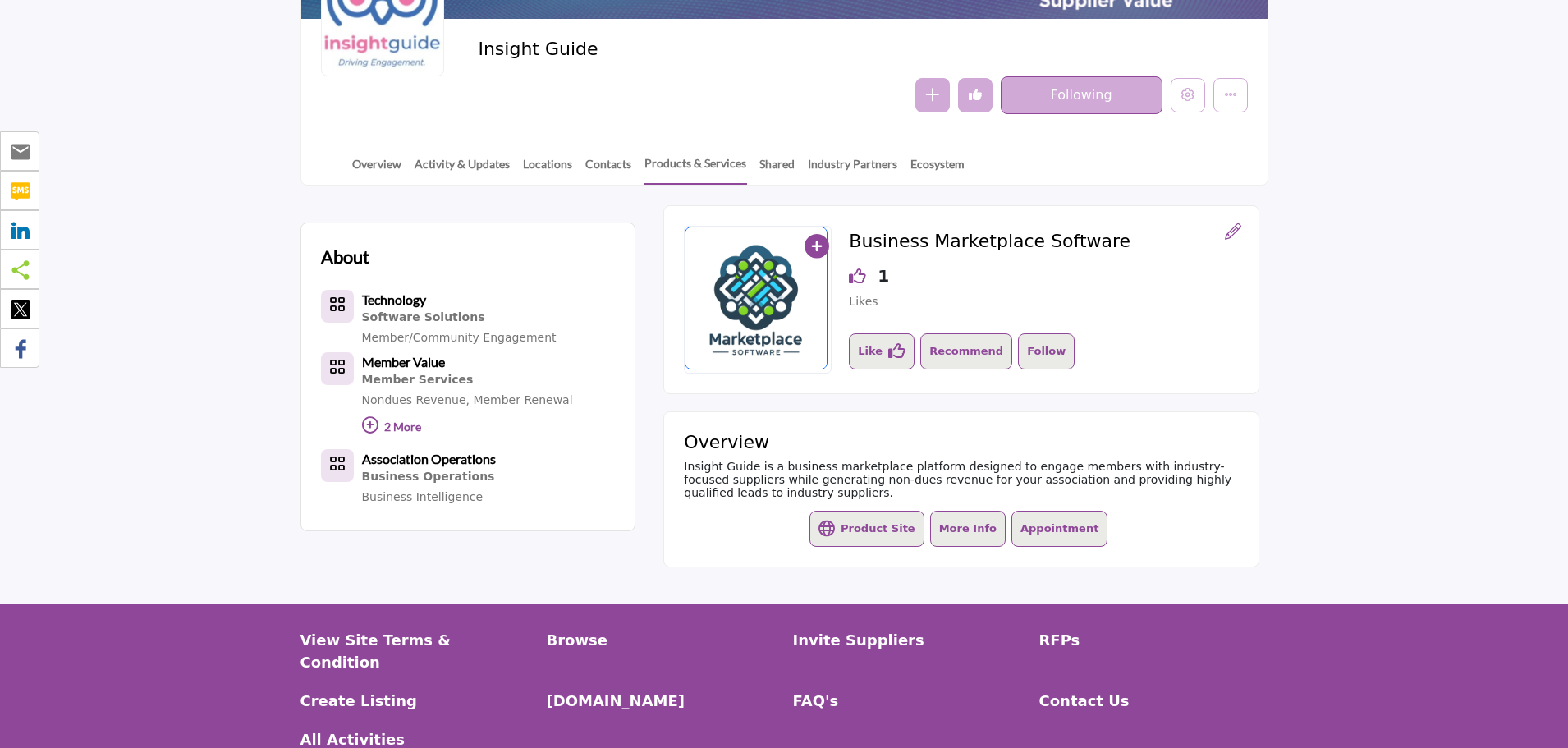
scroll to position [246, 0]
click at [250, 267] on section "About Technology Software Solutions Member/Community Engagement Member Value Me…" at bounding box center [784, 395] width 1568 height 418
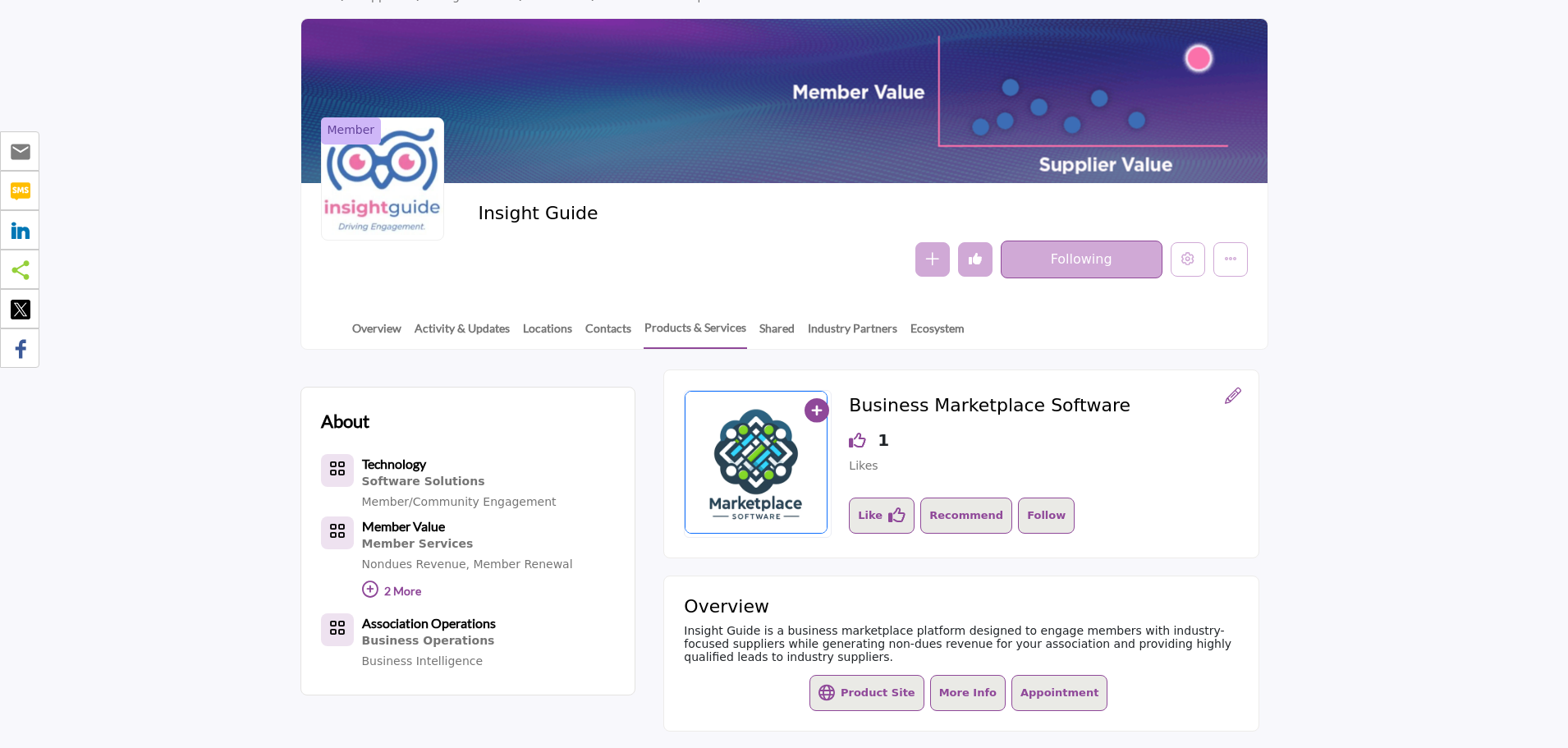
scroll to position [0, 0]
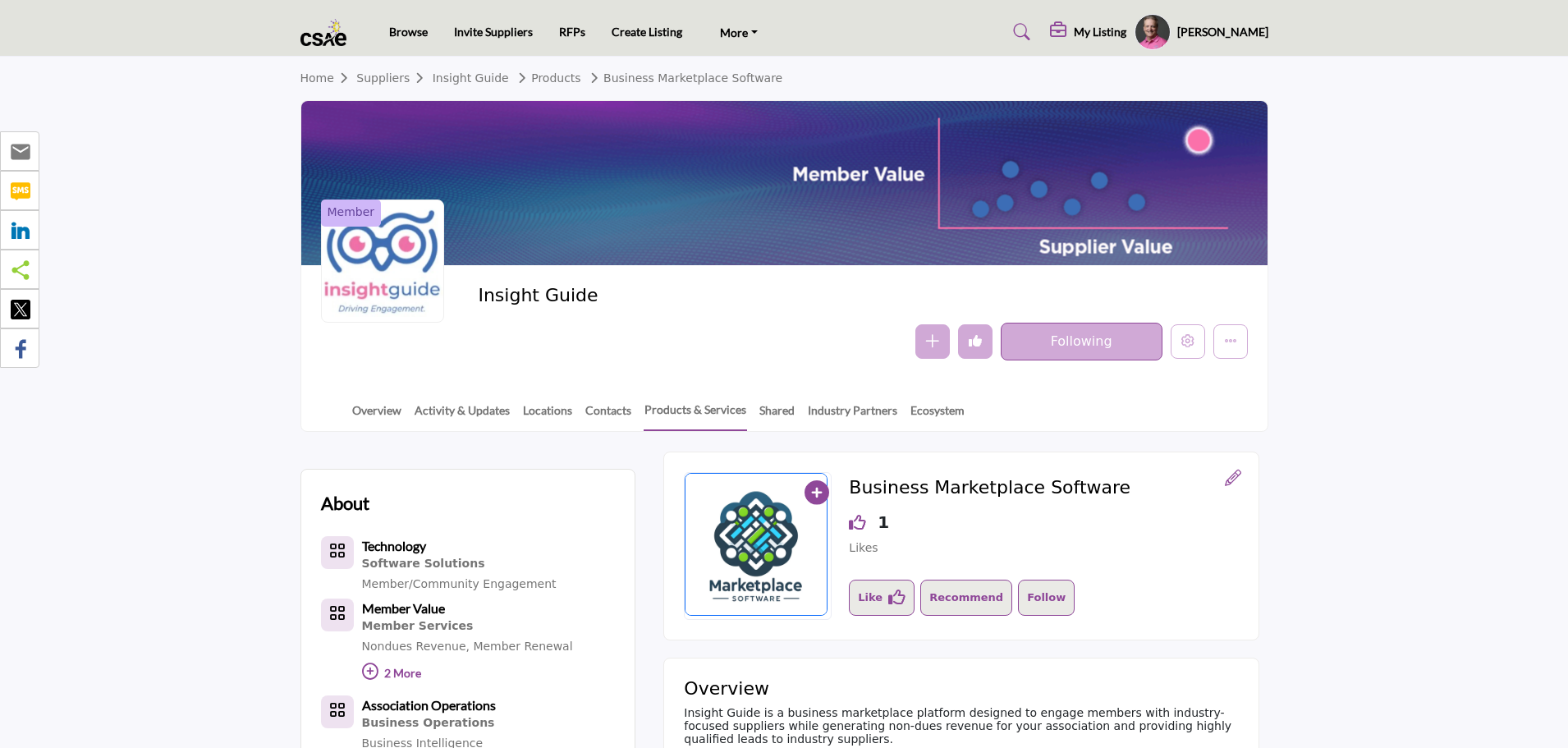
click at [1127, 33] on h5 "My Listing" at bounding box center [1100, 32] width 52 height 15
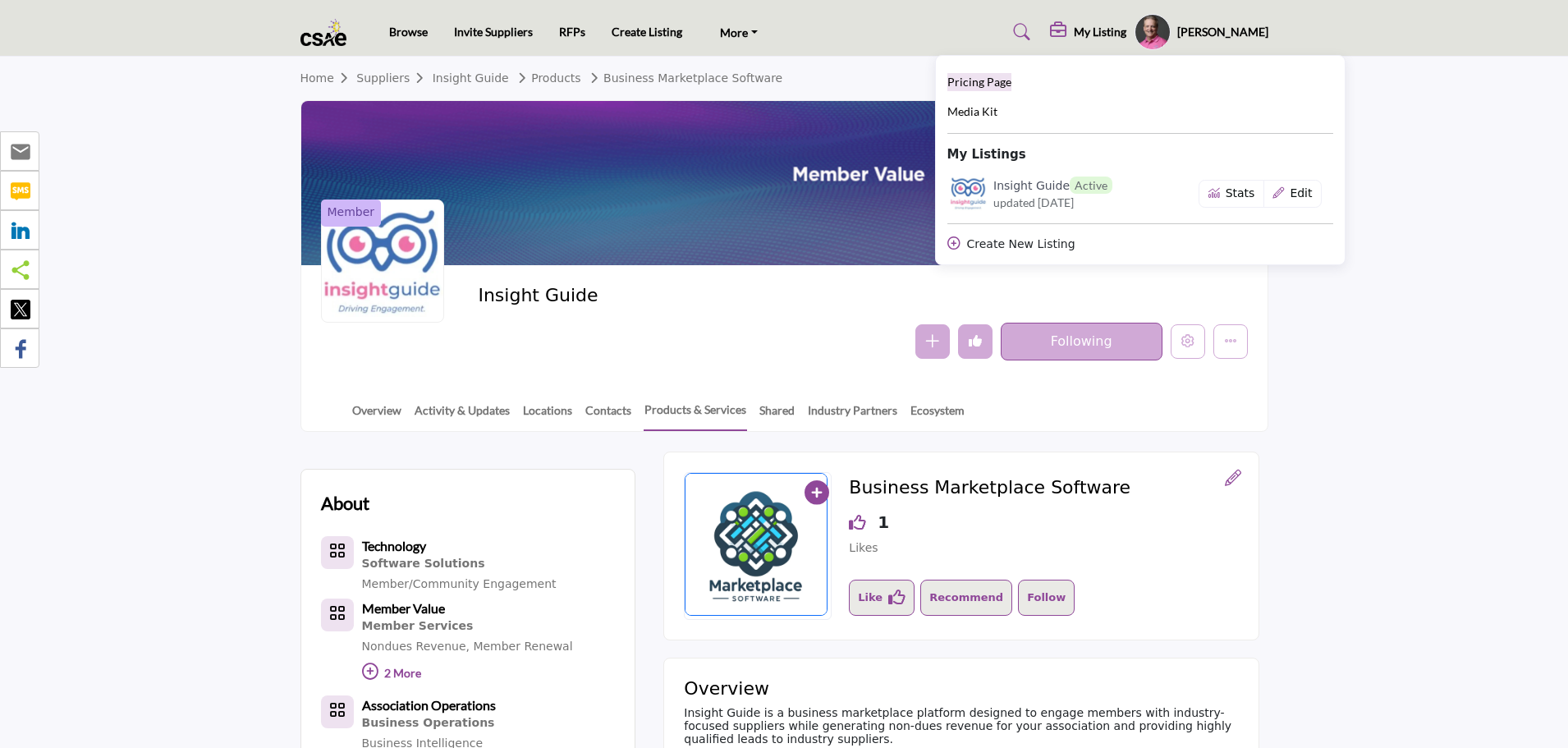
click at [1009, 89] on span "Pricing Page" at bounding box center [980, 82] width 64 height 14
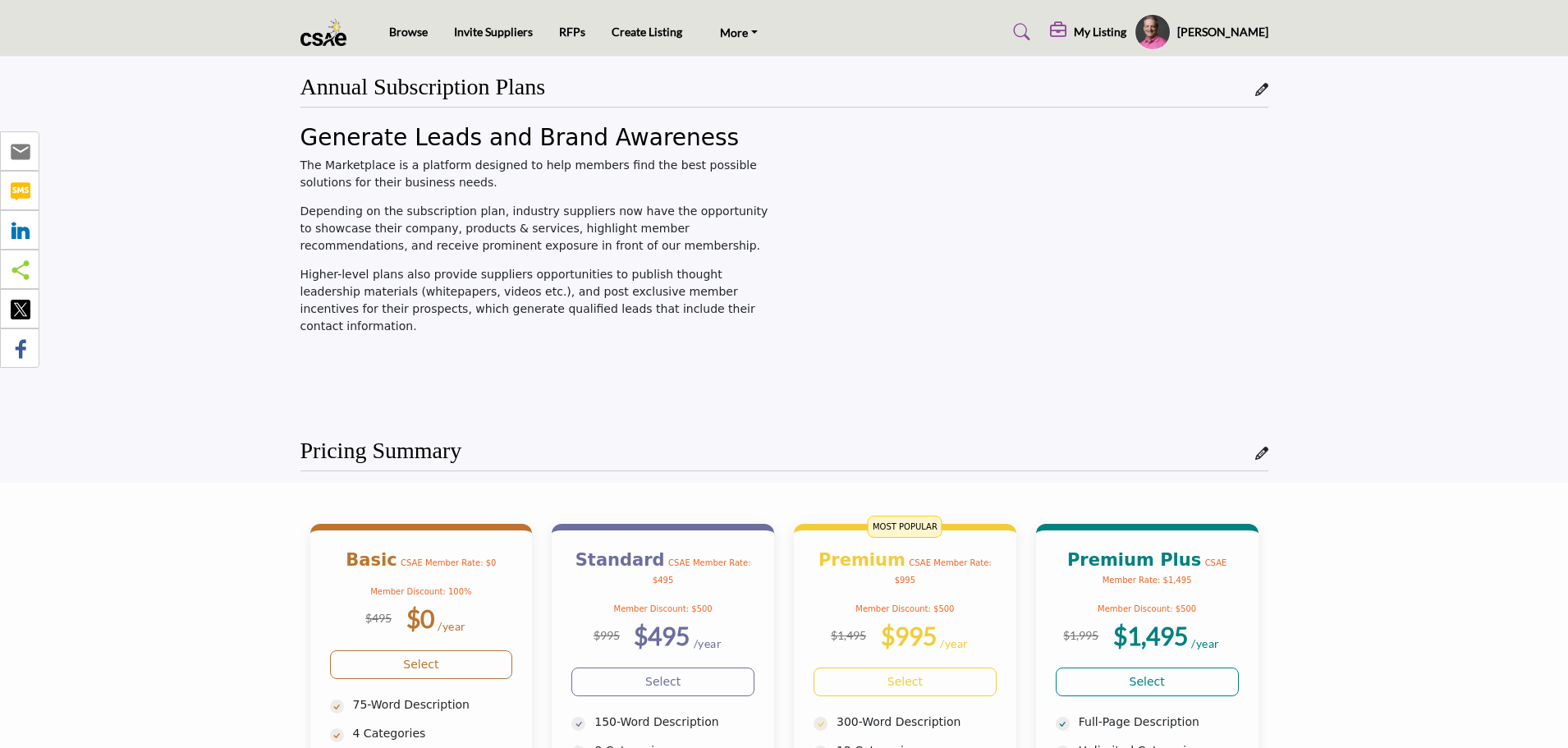
click at [1124, 34] on h5 "My Listing" at bounding box center [1100, 32] width 52 height 15
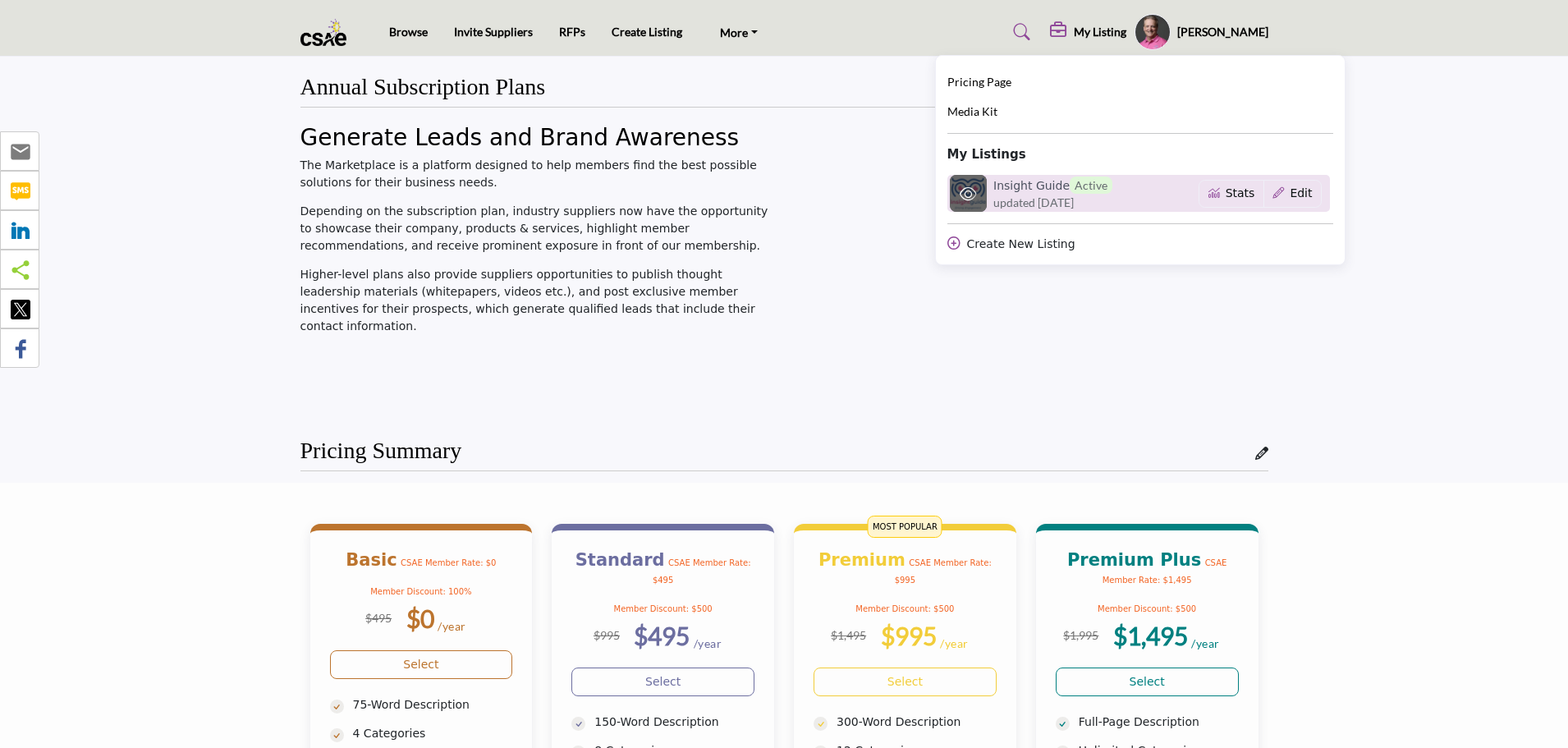
click at [1043, 189] on h6 "Insight Guide Active" at bounding box center [1053, 185] width 119 height 17
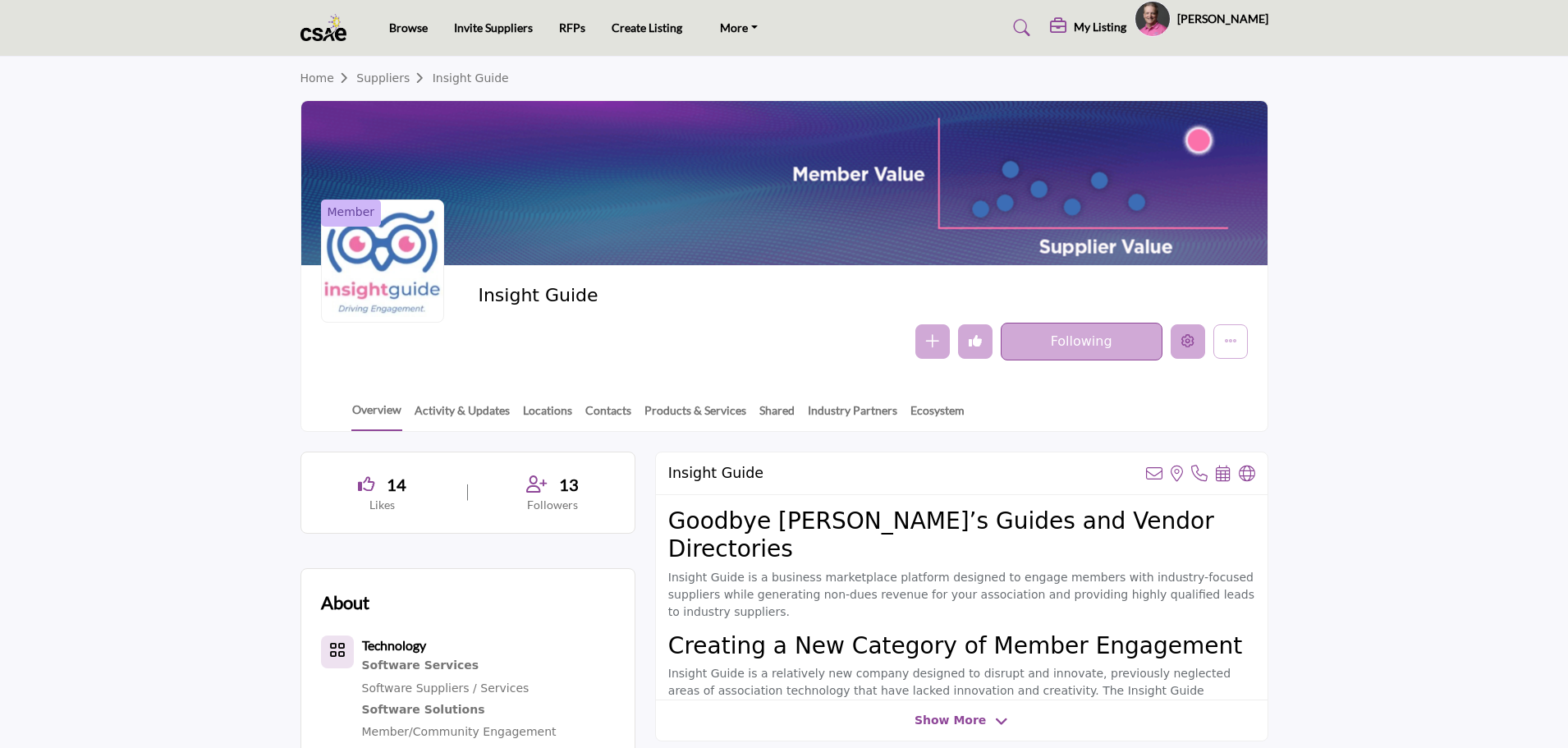
click at [1192, 341] on icon "Edit company" at bounding box center [1188, 340] width 13 height 13
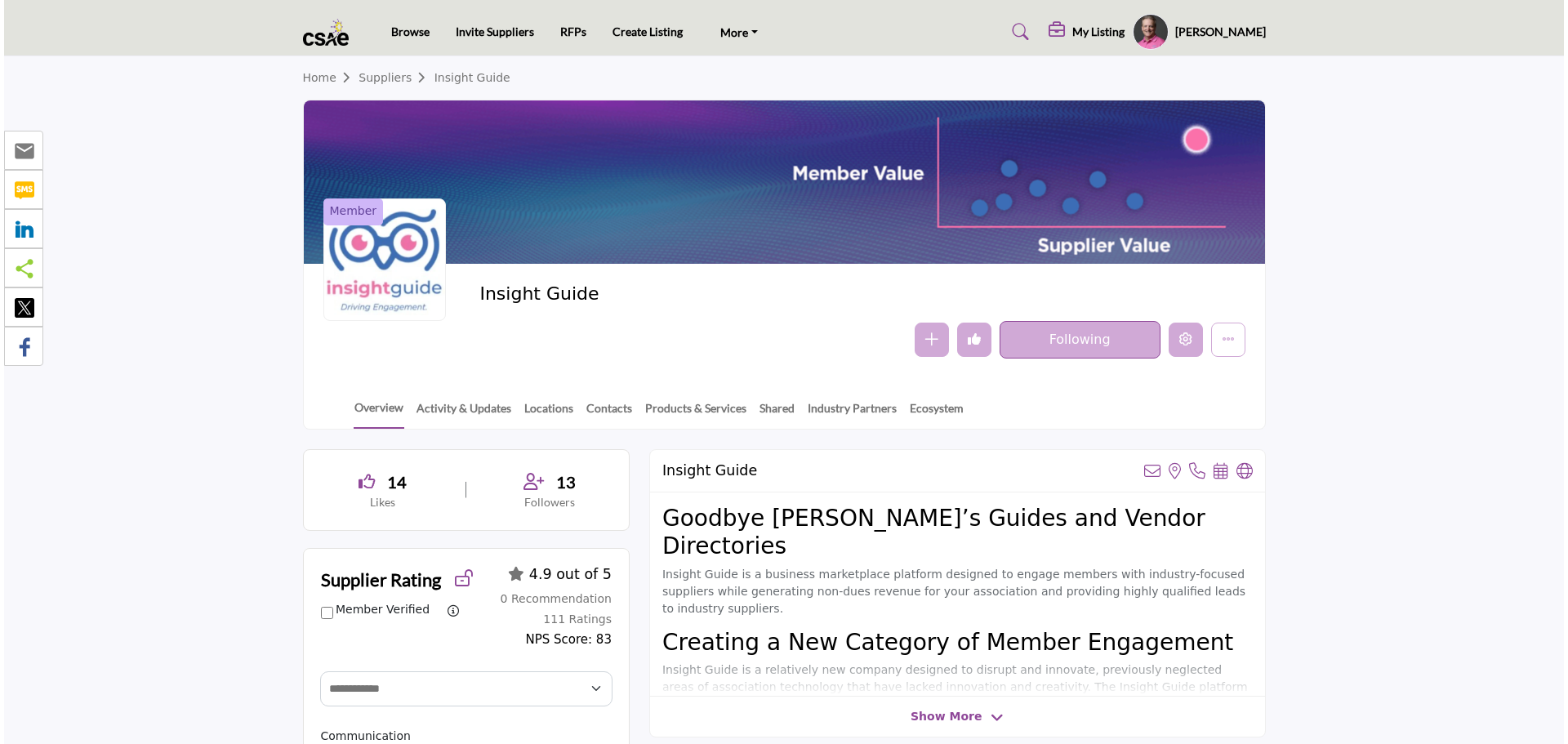
scroll to position [81, 0]
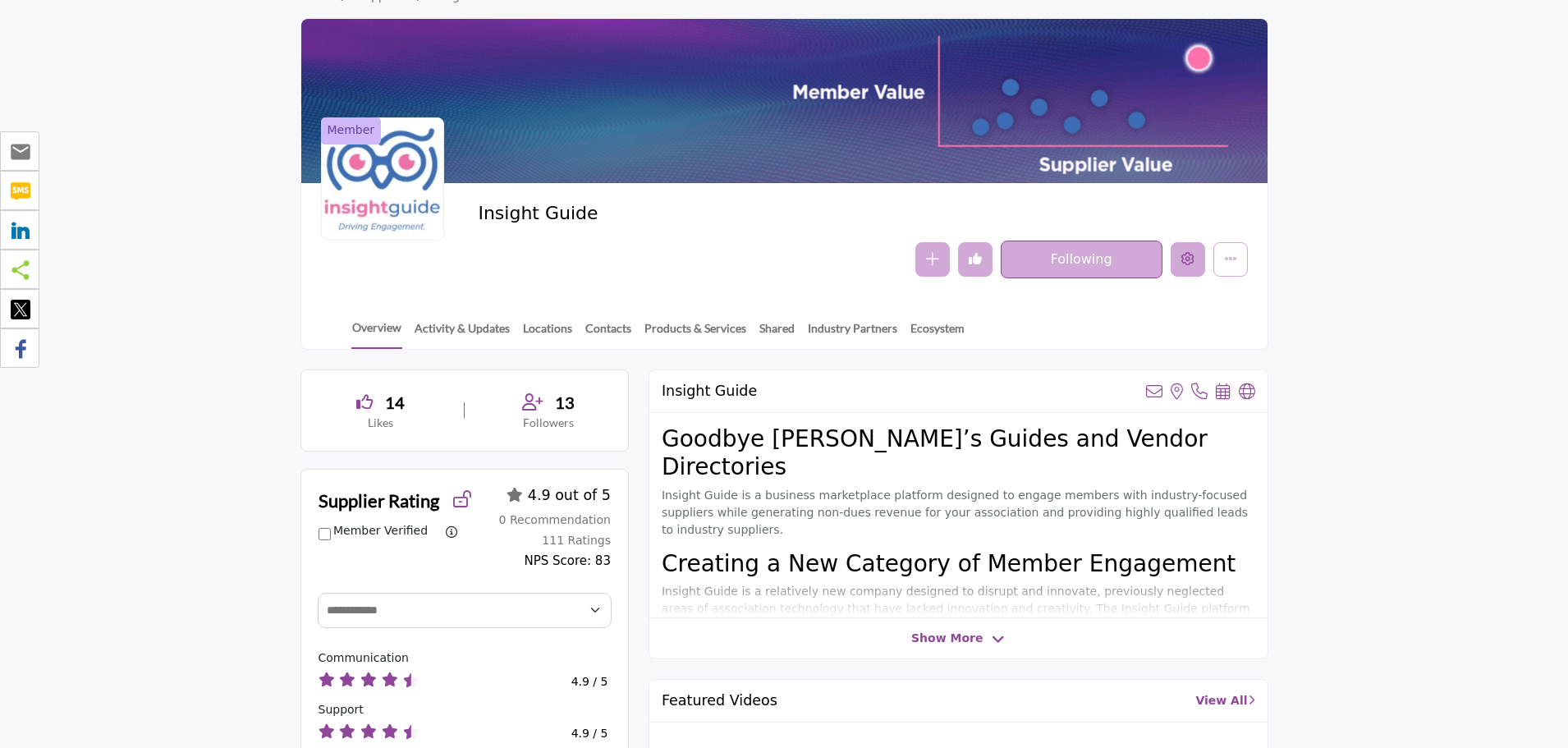
click at [1196, 264] on button "Edit company" at bounding box center [1188, 260] width 34 height 34
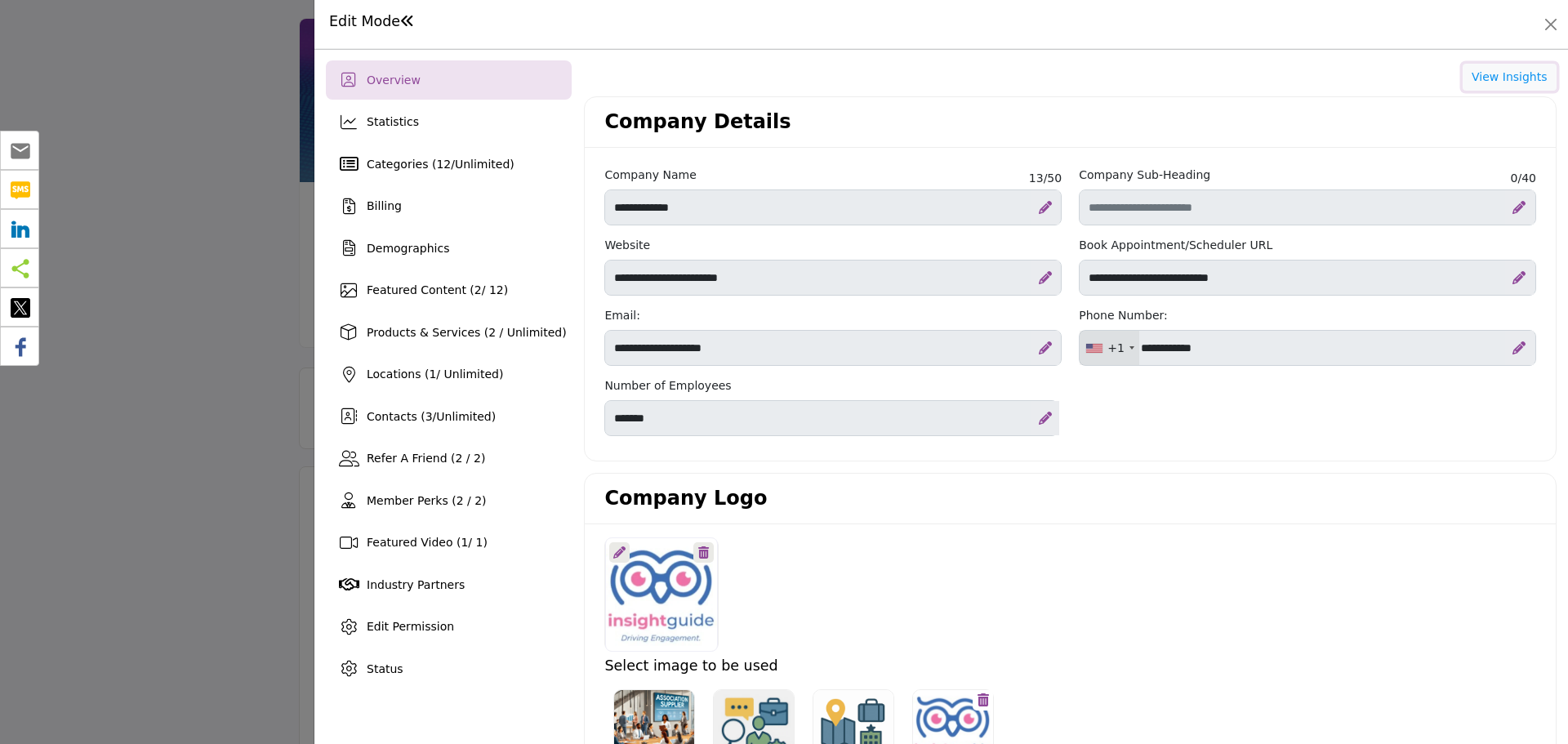
click at [1499, 77] on button "View Insights" at bounding box center [1510, 77] width 94 height 27
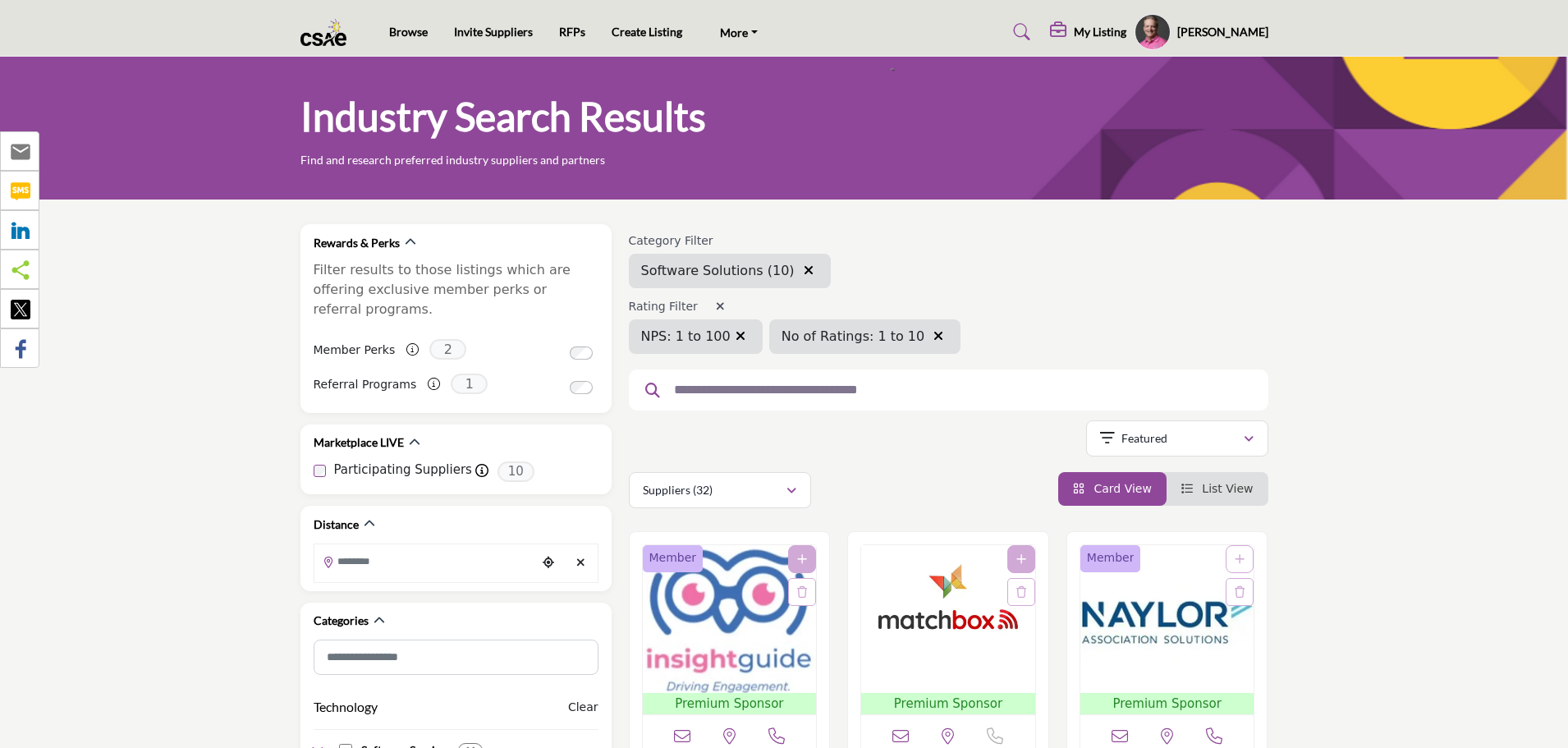
click at [315, 41] on img at bounding box center [328, 33] width 55 height 28
